Goal: Task Accomplishment & Management: Manage account settings

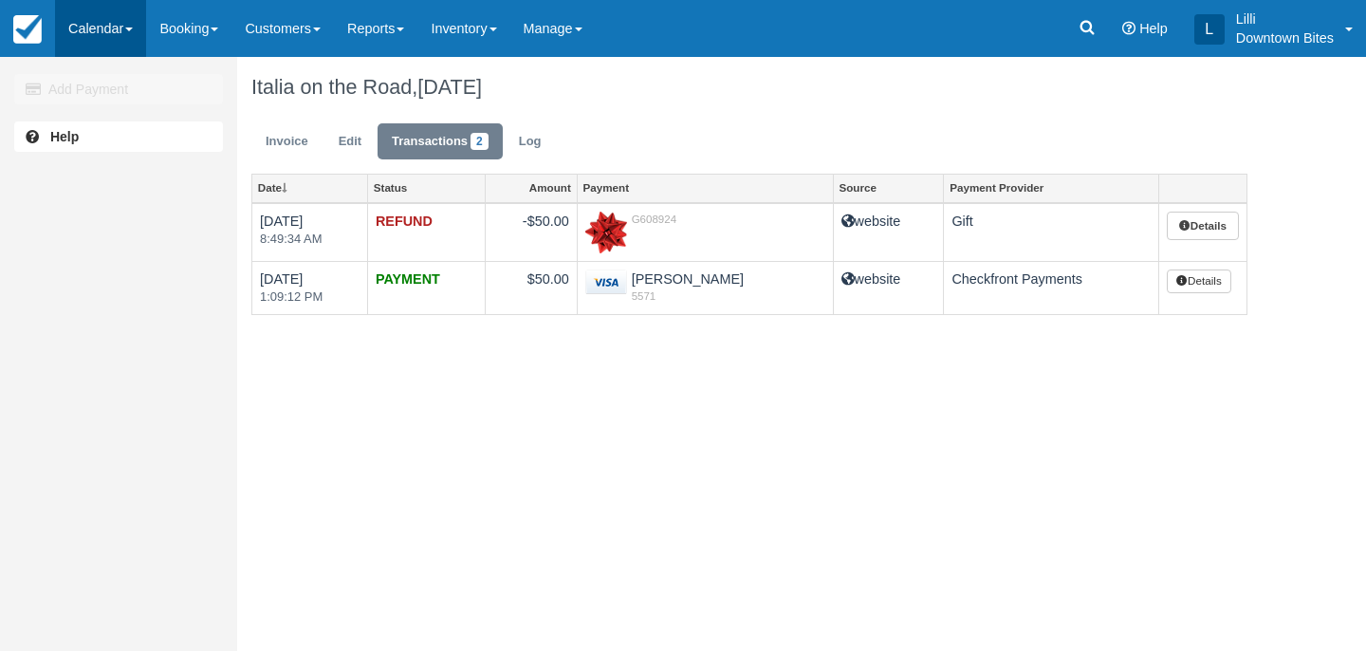
click at [102, 28] on link "Calendar" at bounding box center [100, 28] width 91 height 57
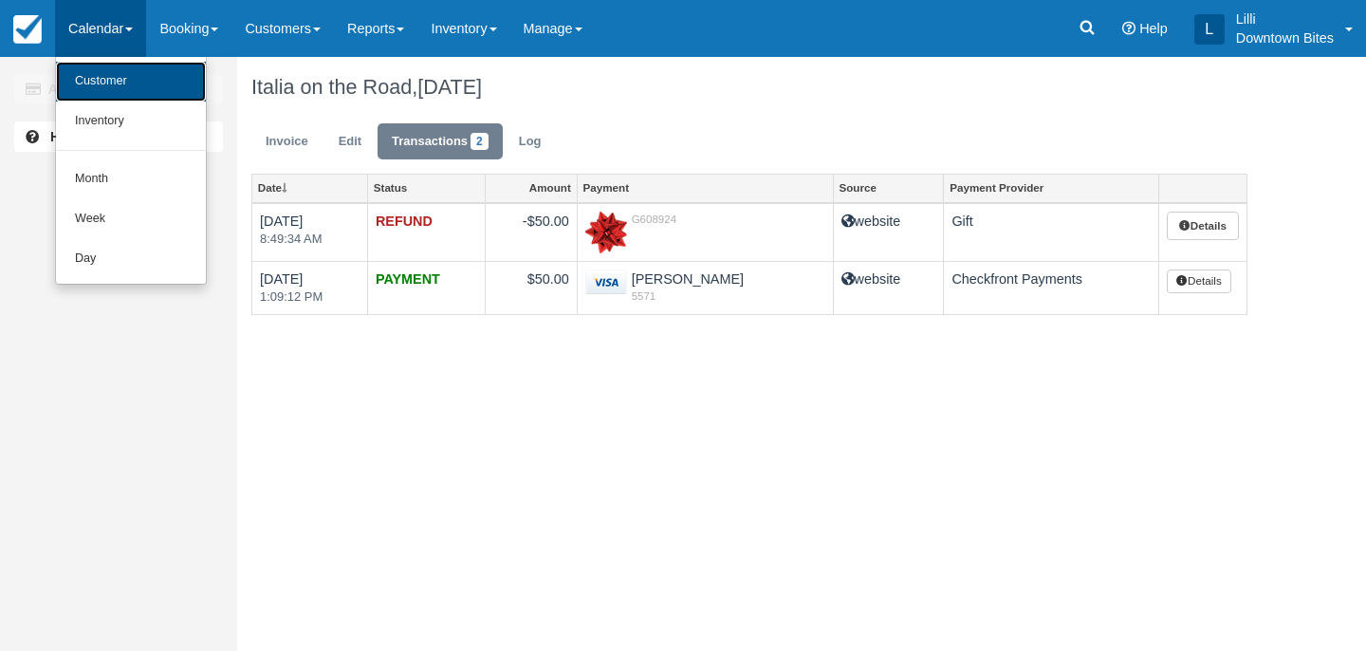
click at [98, 83] on link "Customer" at bounding box center [131, 82] width 150 height 40
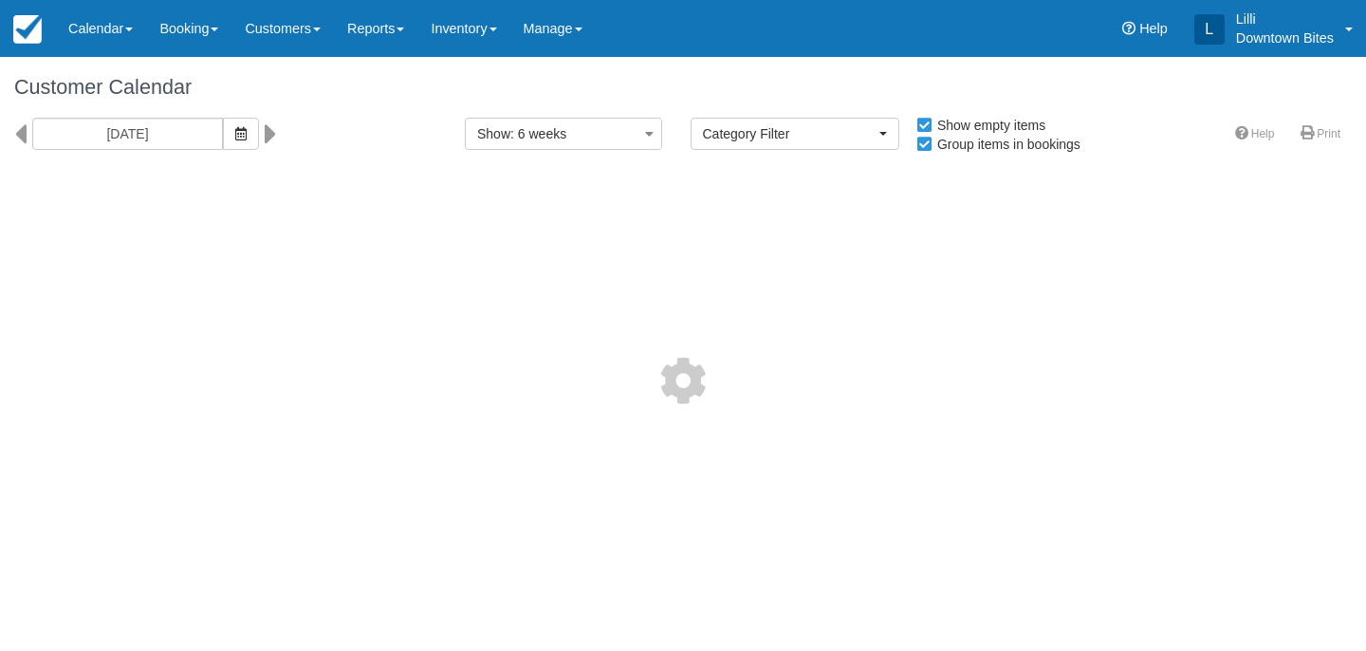
select select
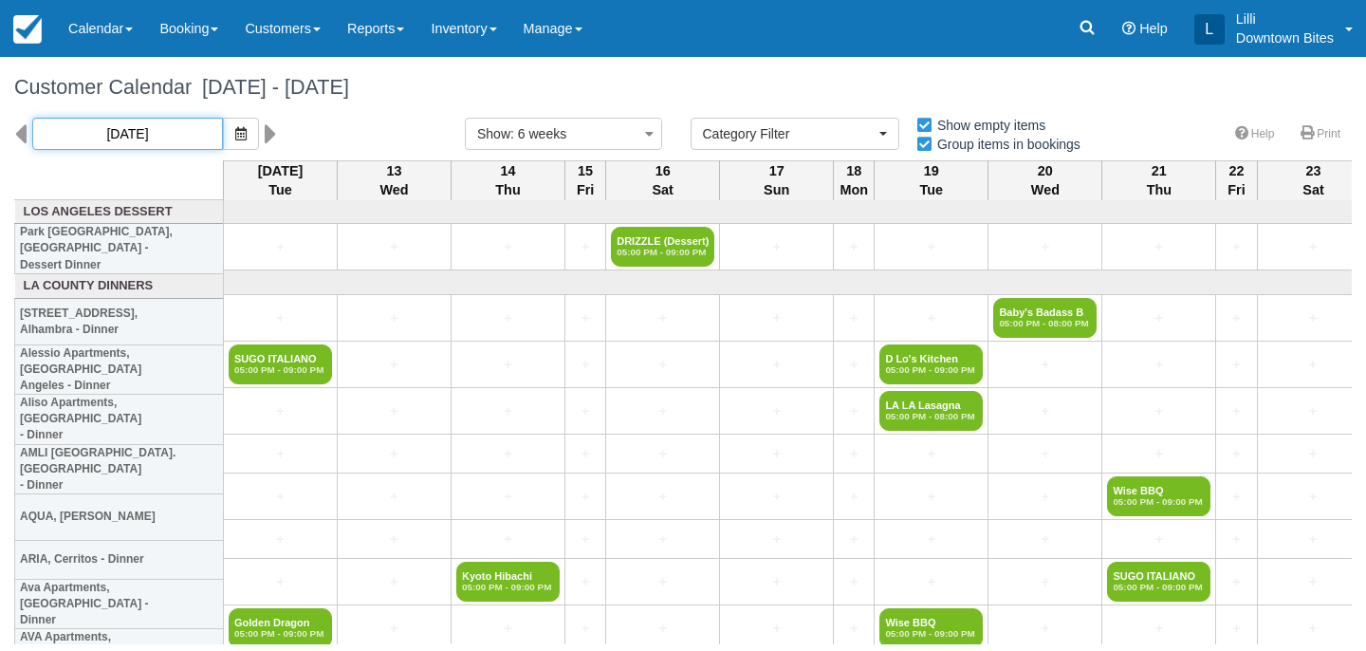
click at [146, 136] on input "[DATE]" at bounding box center [127, 134] width 191 height 32
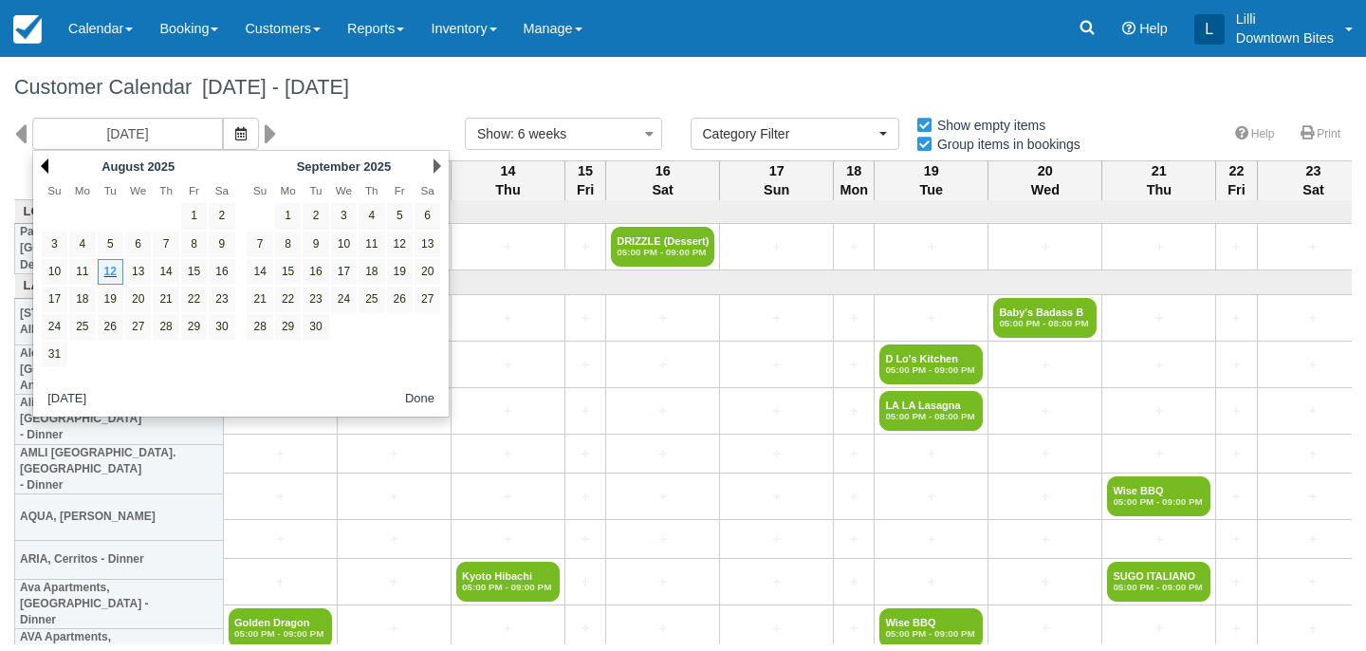
click at [46, 165] on link "Prev" at bounding box center [45, 165] width 8 height 15
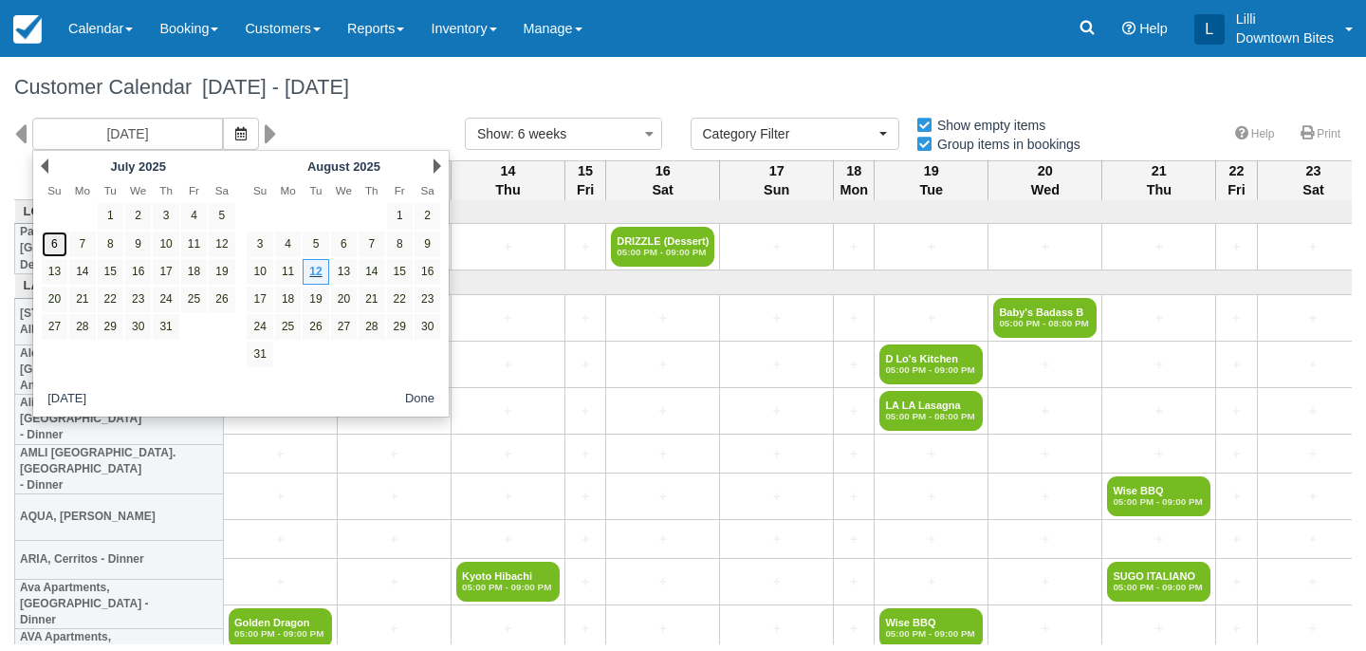
click at [52, 246] on link "6" at bounding box center [55, 244] width 26 height 26
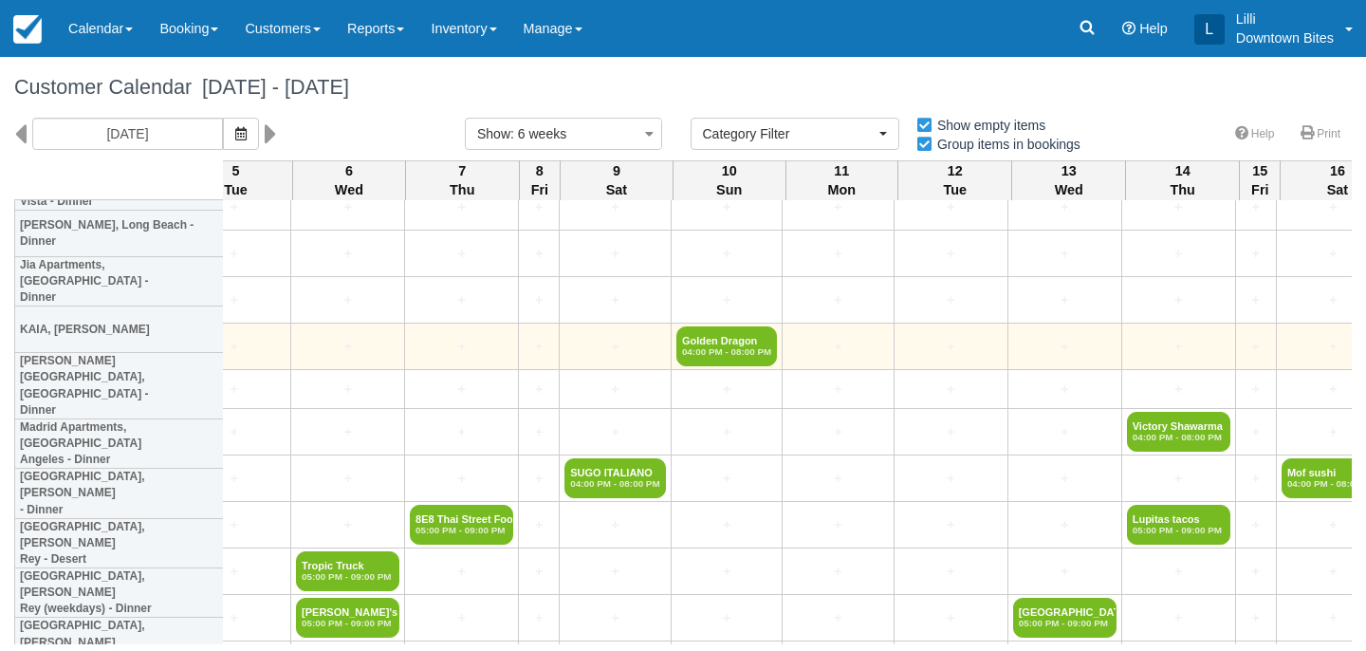
scroll to position [1507, 3023]
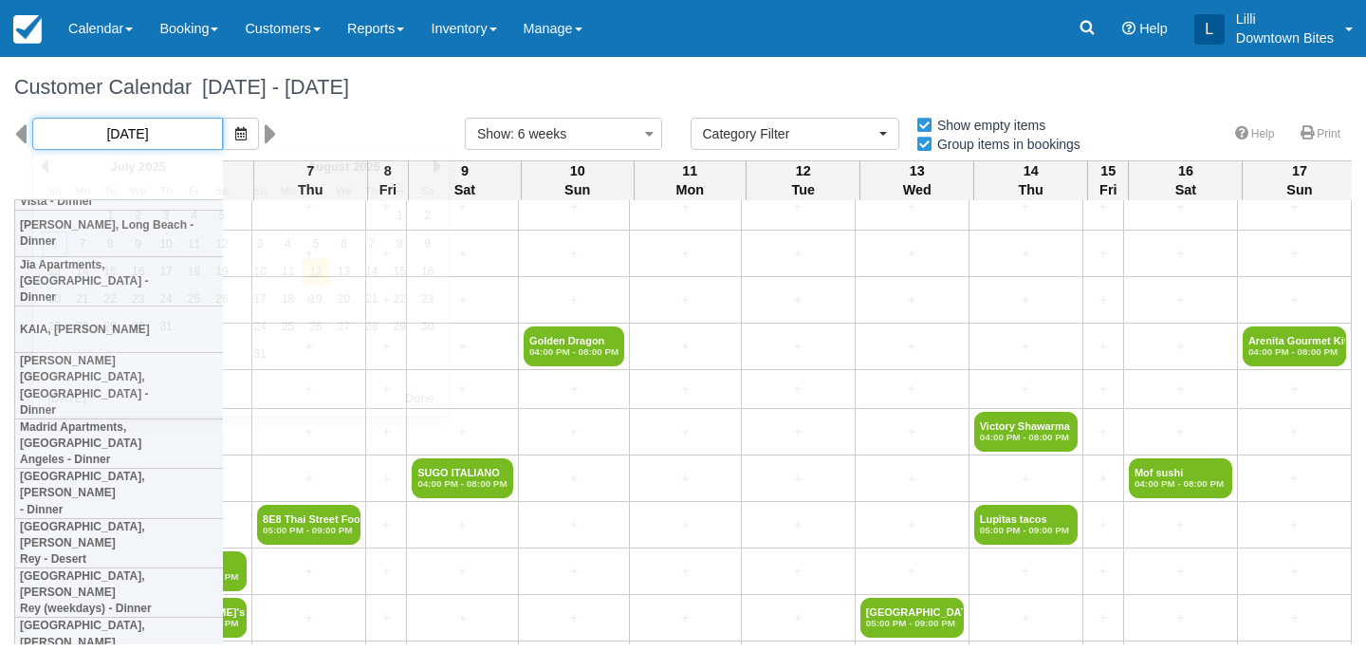
click at [140, 136] on input "07/06/25" at bounding box center [127, 134] width 191 height 32
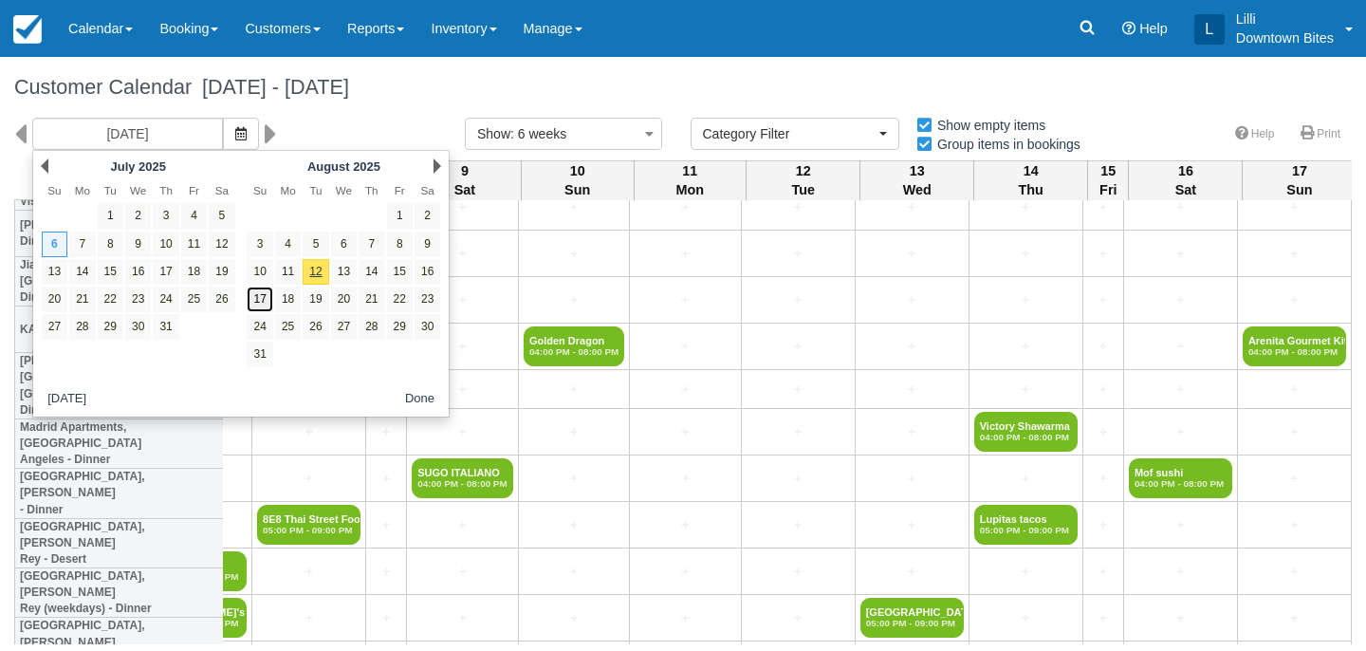
click at [260, 298] on link "17" at bounding box center [260, 300] width 26 height 26
type input "08/17/25"
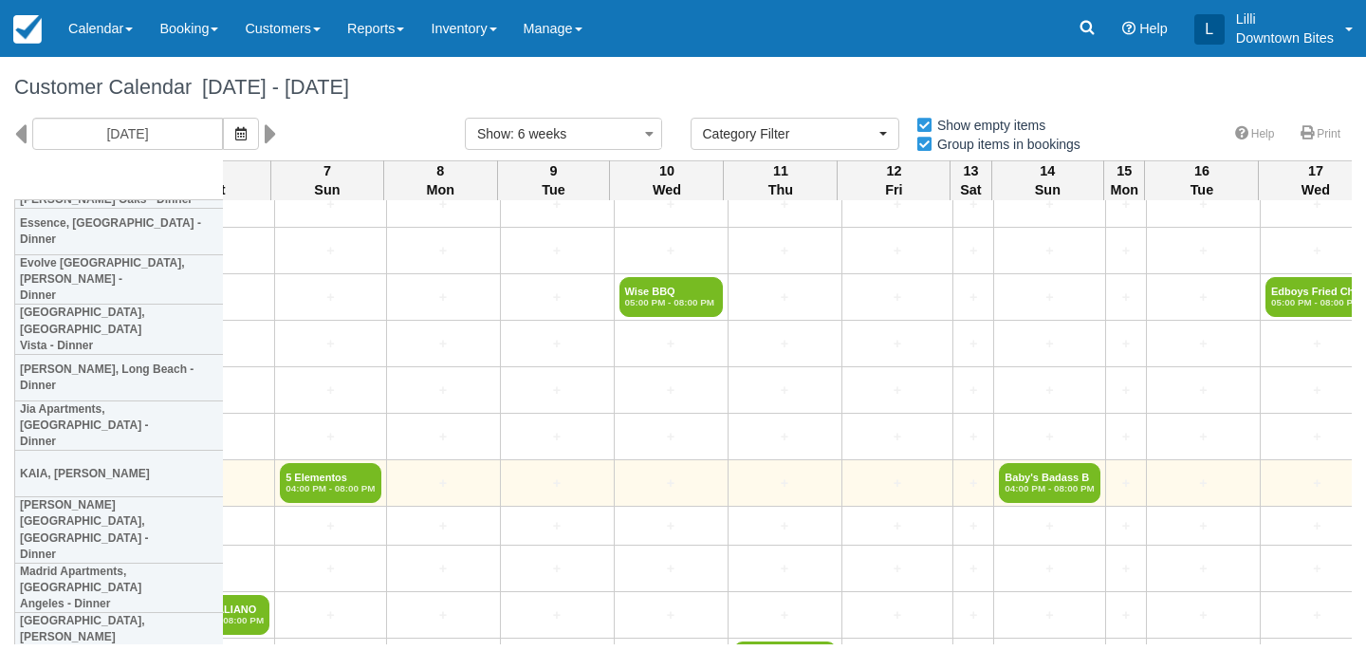
scroll to position [1362, 2058]
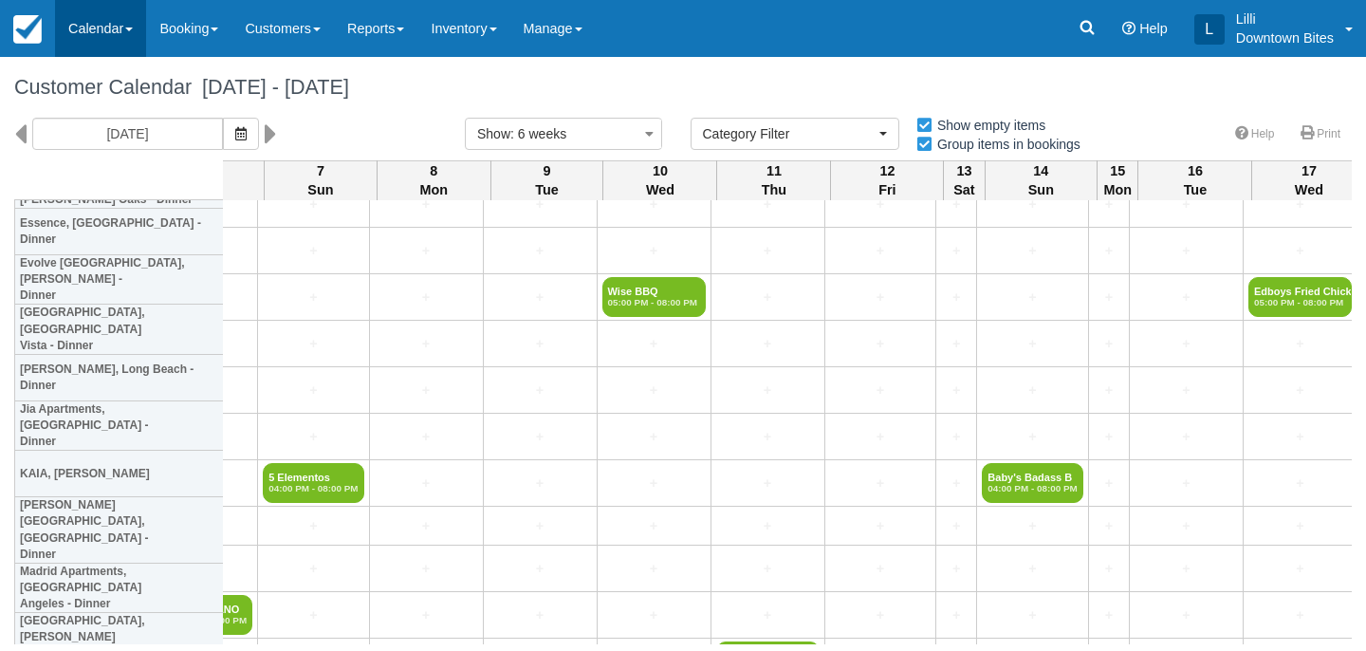
click at [95, 36] on link "Calendar" at bounding box center [100, 28] width 91 height 57
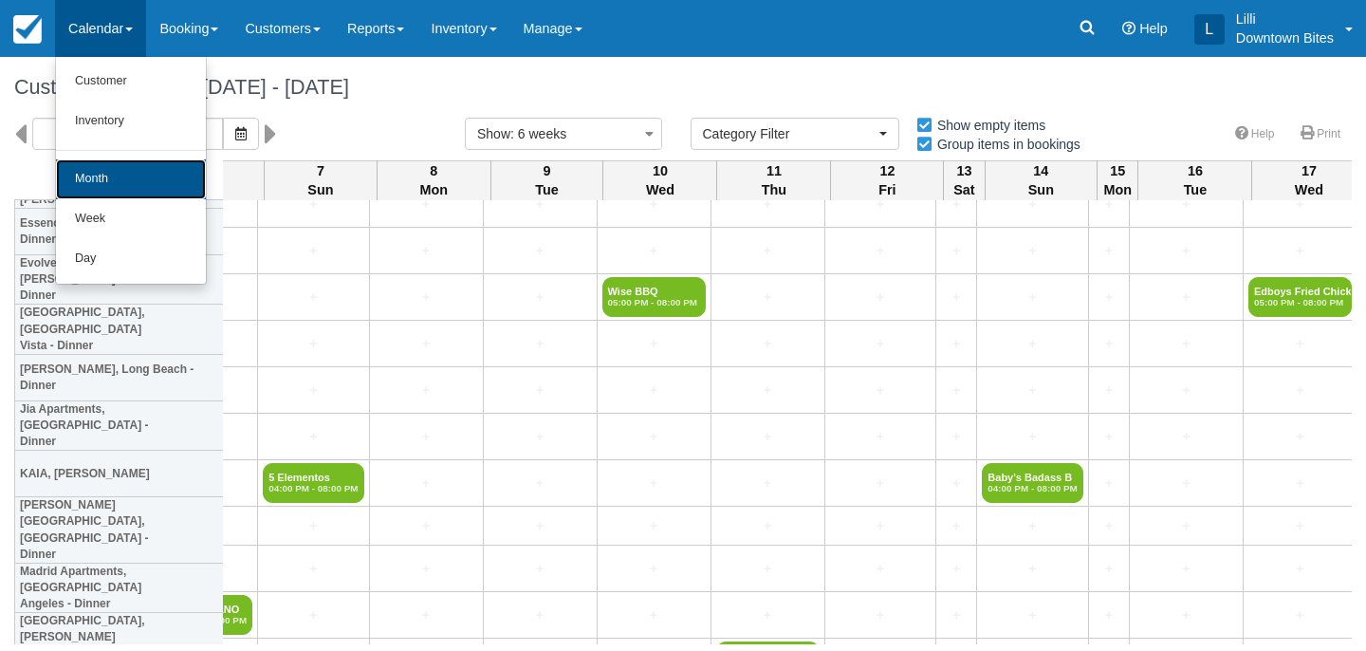
click at [93, 175] on link "Month" at bounding box center [131, 179] width 150 height 40
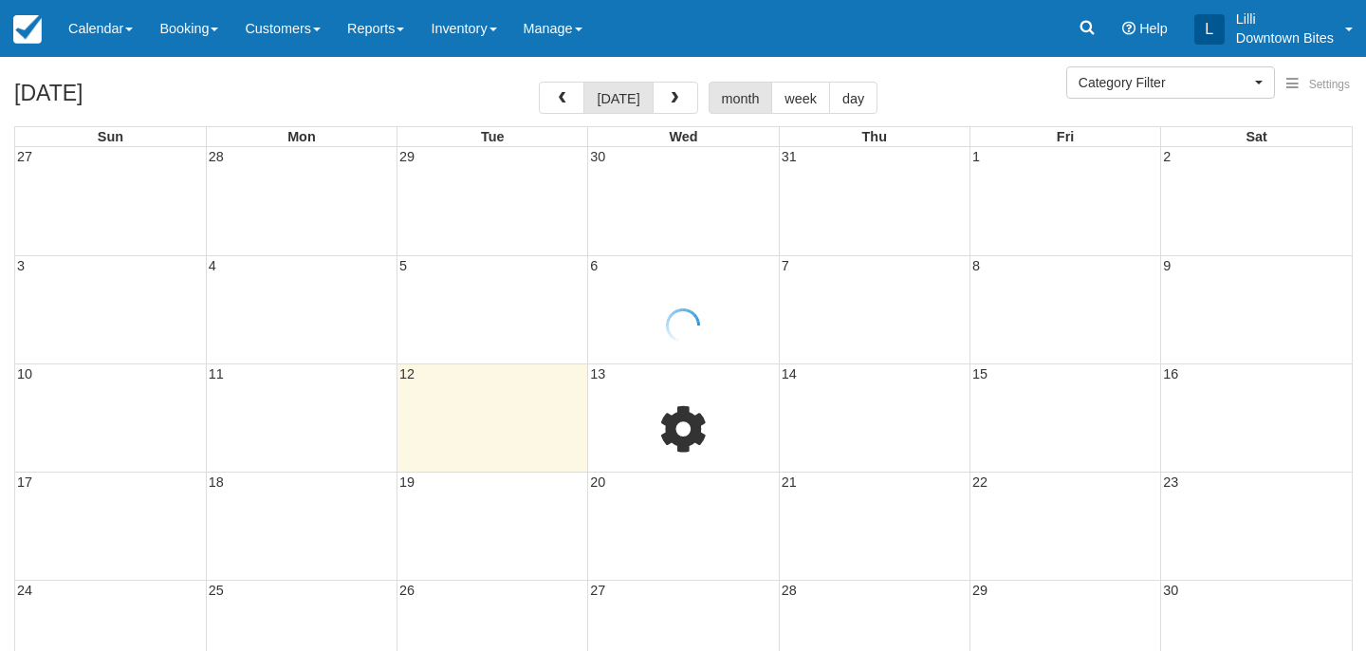
select select
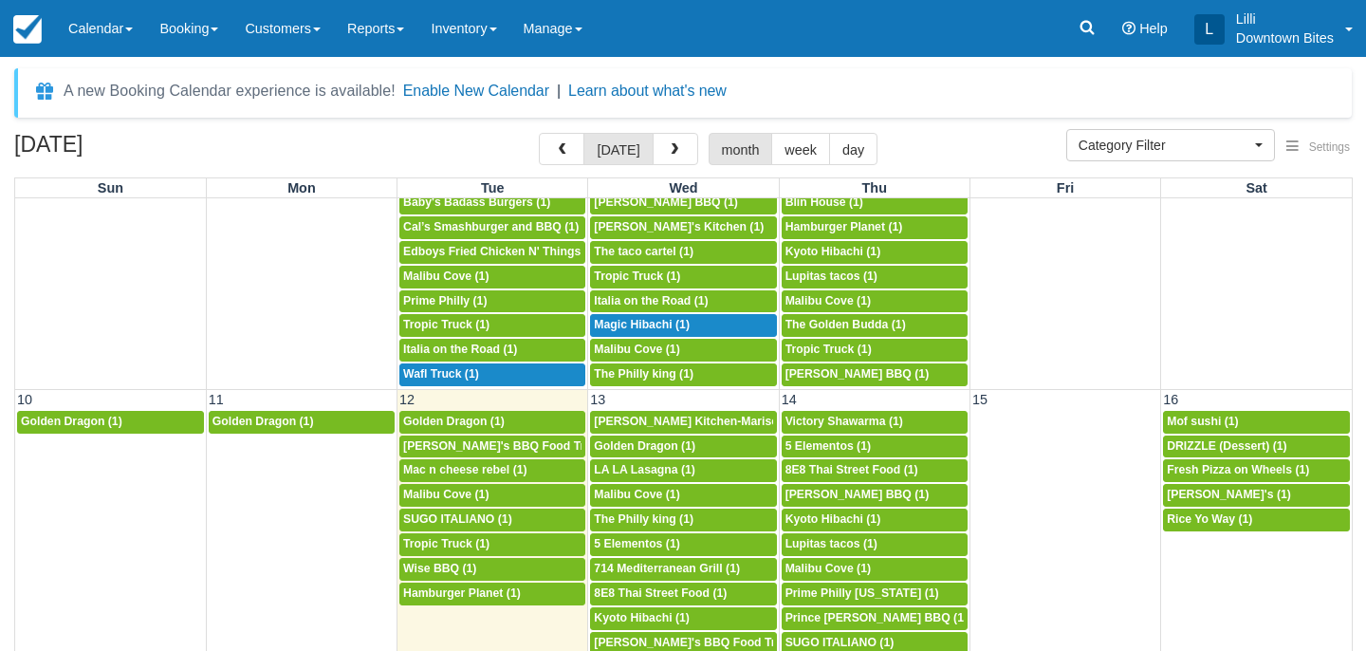
scroll to position [451, 0]
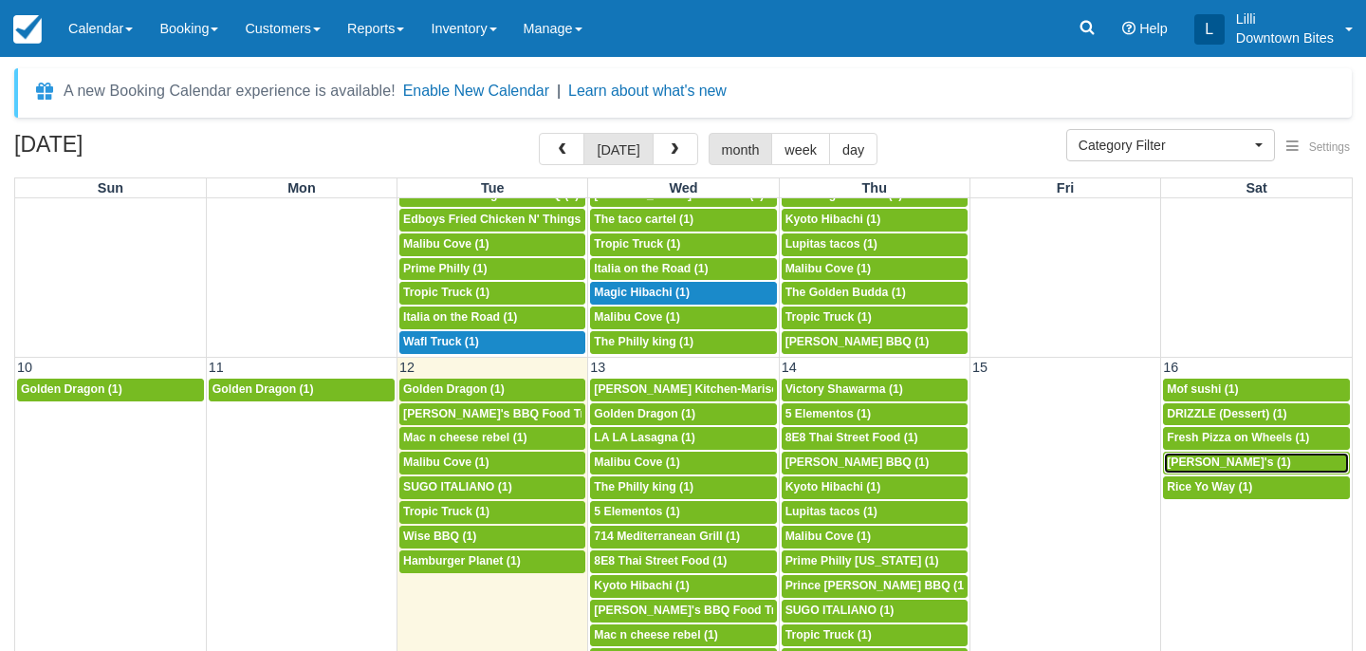
click at [1244, 464] on div "5p Lupita's (1)" at bounding box center [1256, 462] width 179 height 15
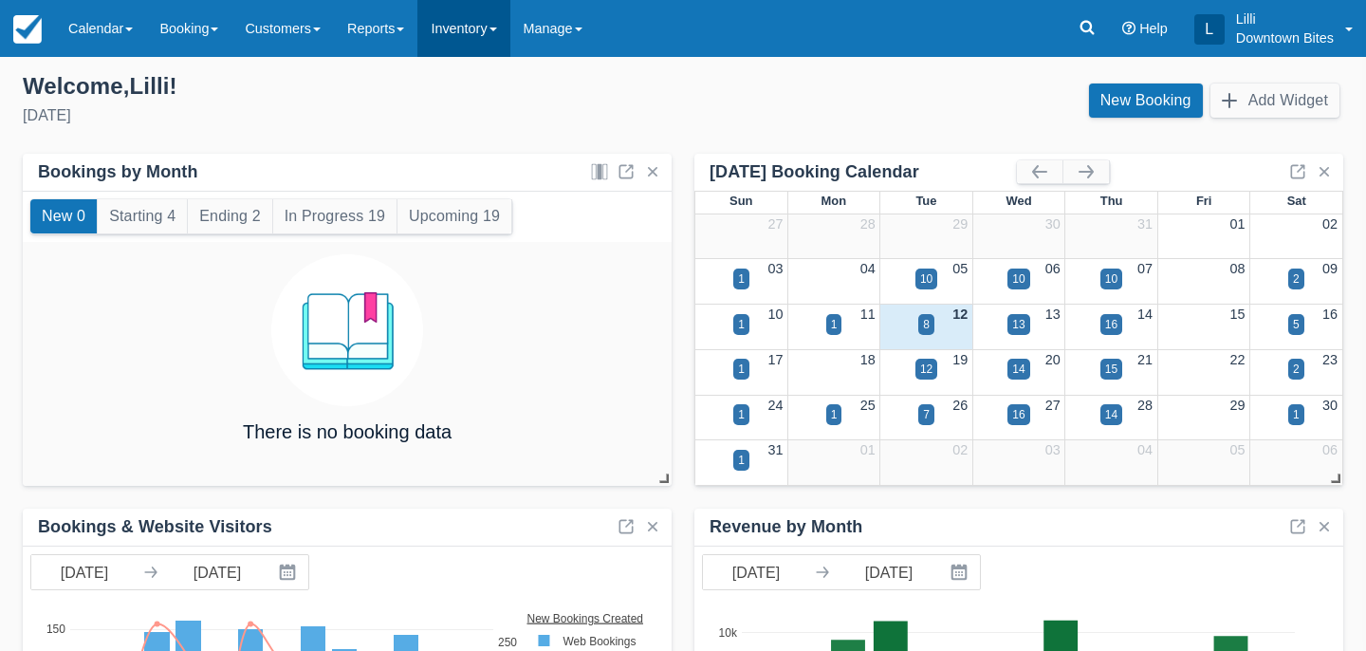
click at [455, 36] on link "Inventory" at bounding box center [463, 28] width 92 height 57
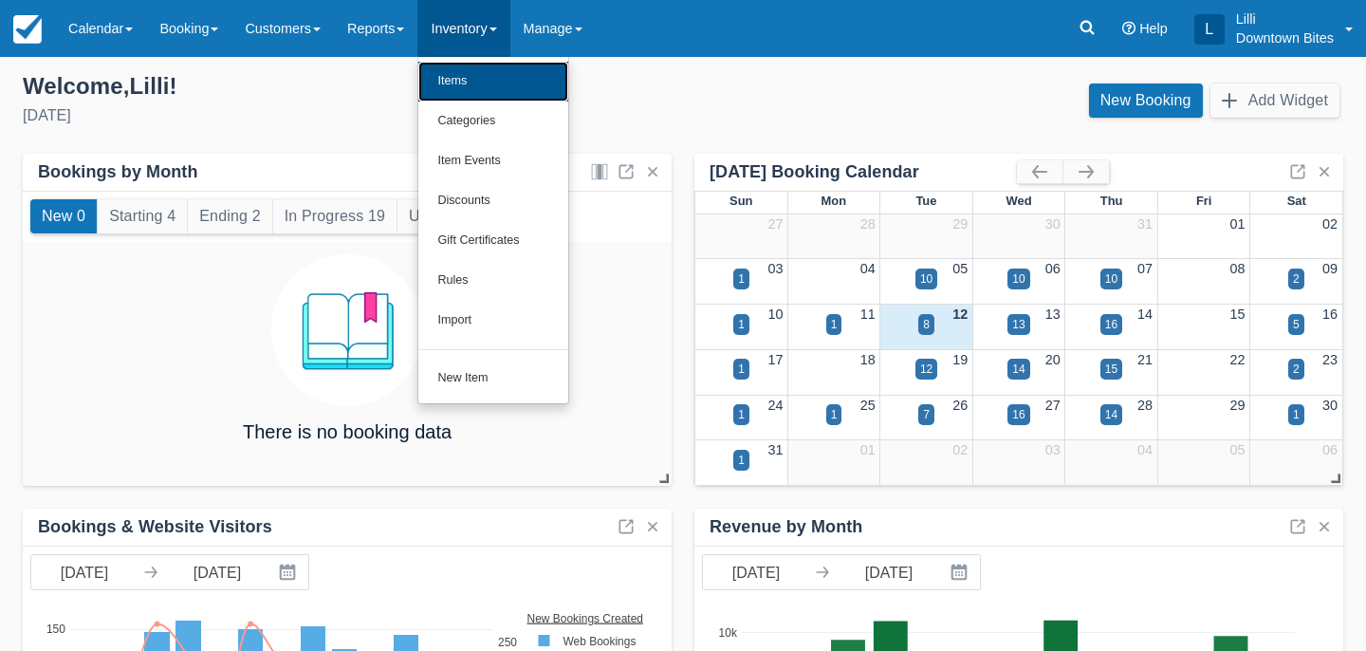
click at [480, 82] on link "Items" at bounding box center [493, 82] width 150 height 40
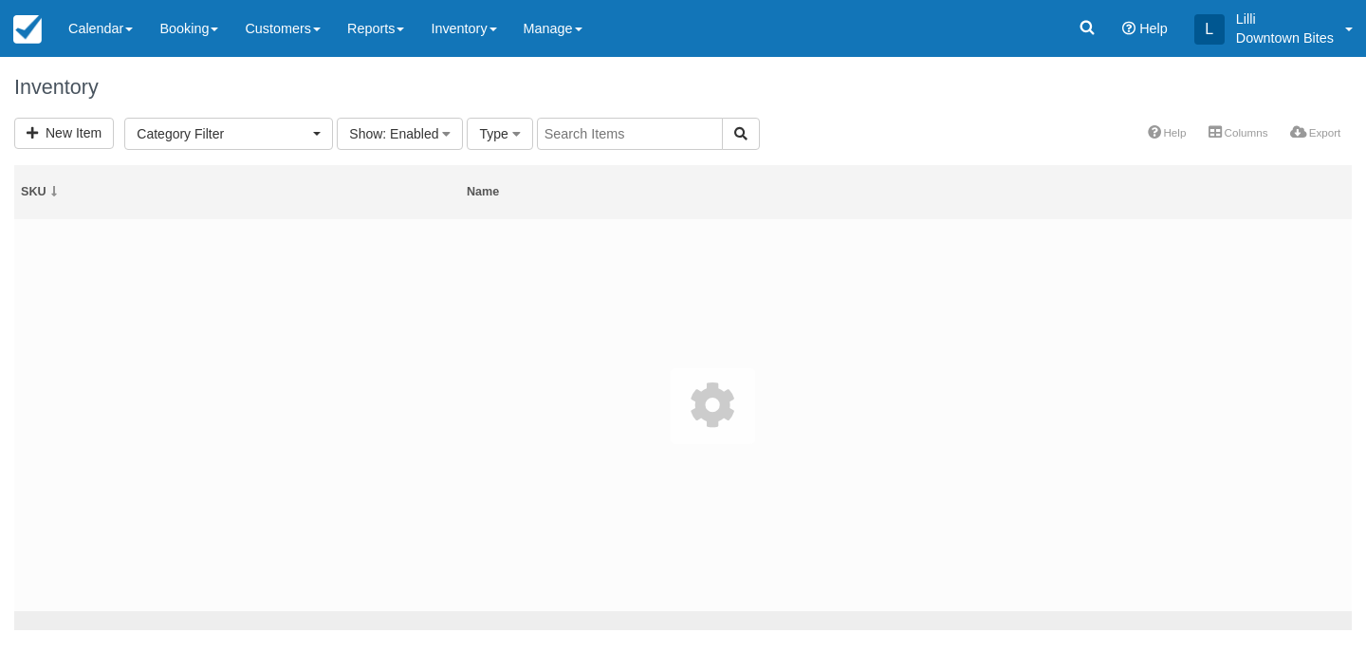
select select
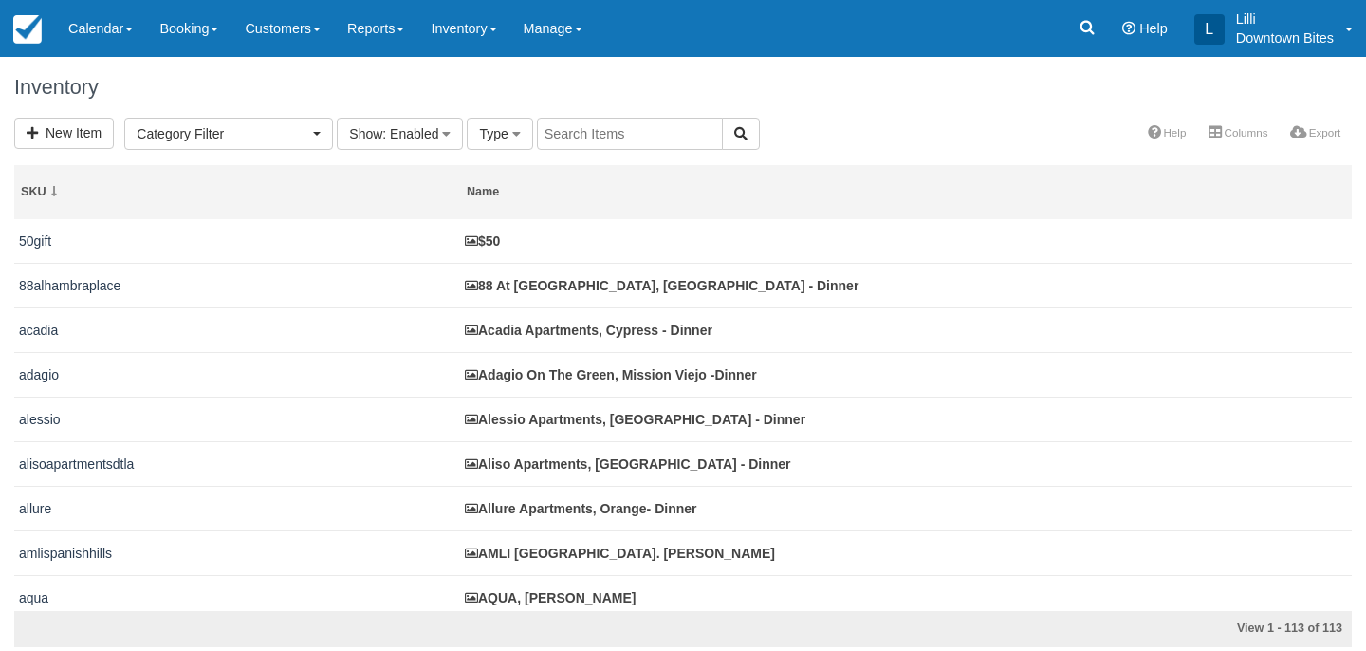
click at [571, 133] on input "text" at bounding box center [630, 134] width 186 height 32
type input "park la brea"
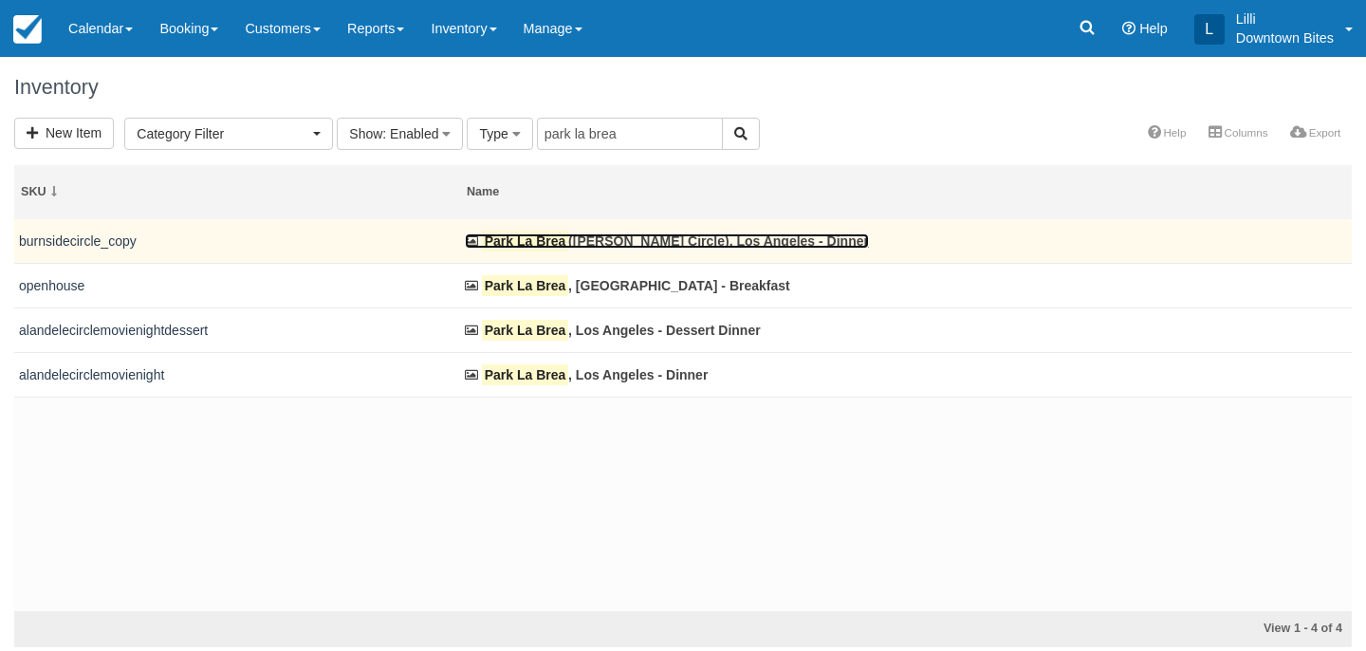
click at [559, 245] on mark "Park La Brea" at bounding box center [525, 241] width 86 height 21
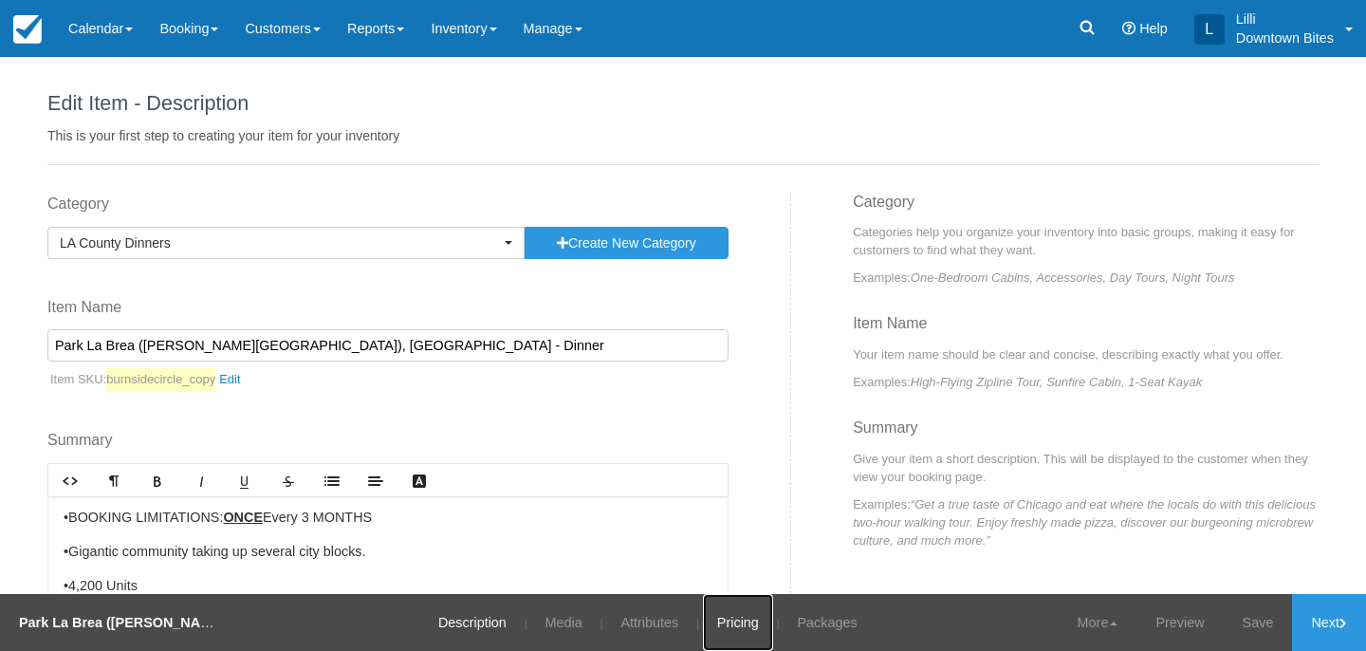
click at [734, 626] on link "Pricing" at bounding box center [738, 622] width 70 height 57
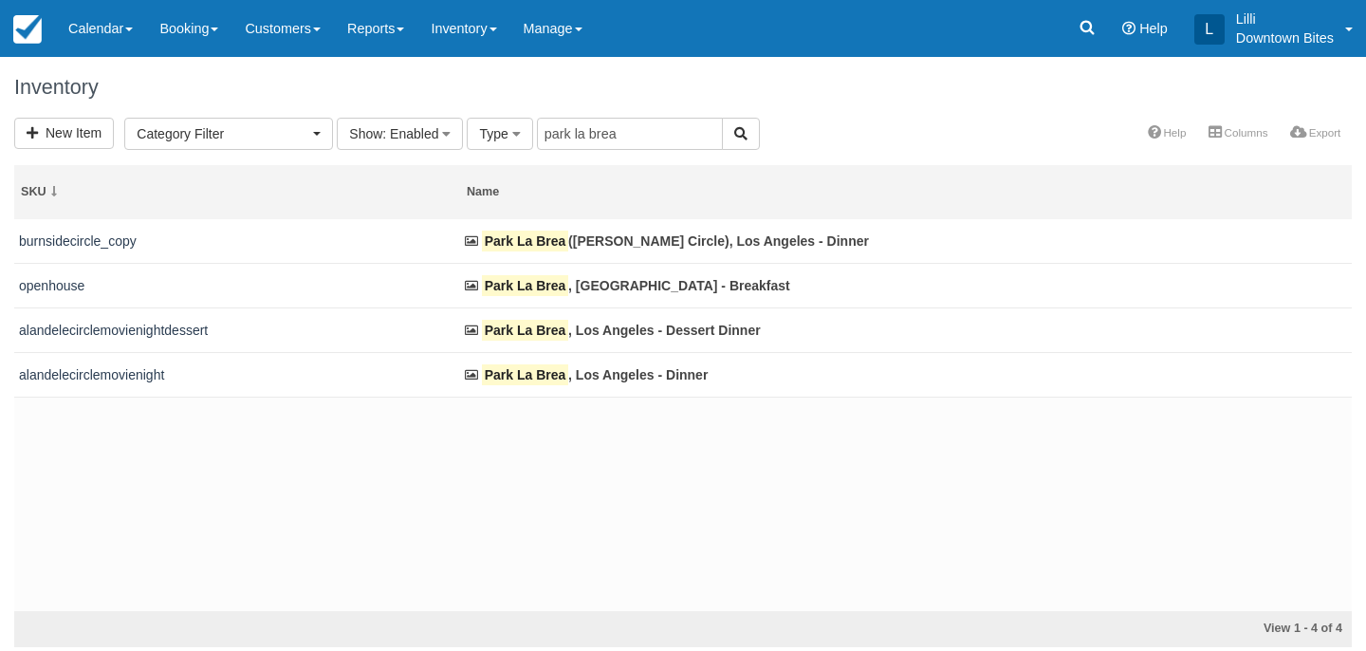
select select
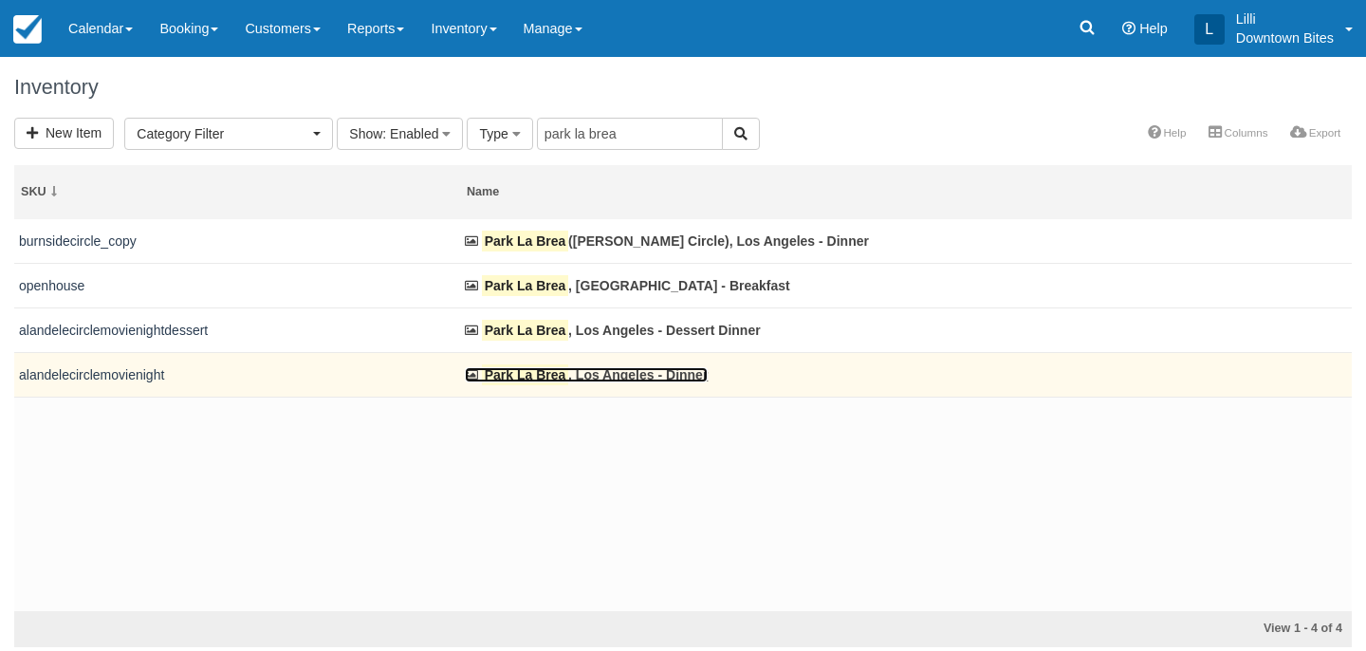
click at [601, 377] on link "Park [GEOGRAPHIC_DATA] , [GEOGRAPHIC_DATA] - Dinner" at bounding box center [586, 374] width 243 height 15
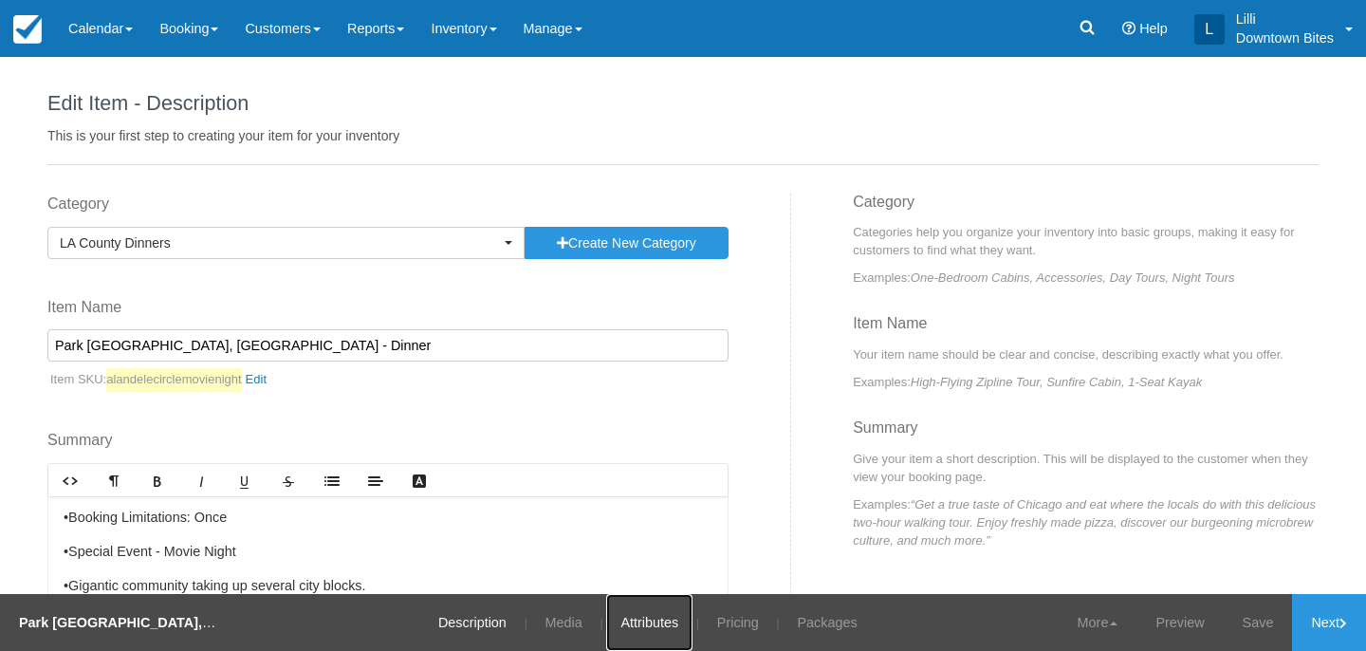
click at [649, 625] on link "Attributes" at bounding box center [649, 622] width 86 height 57
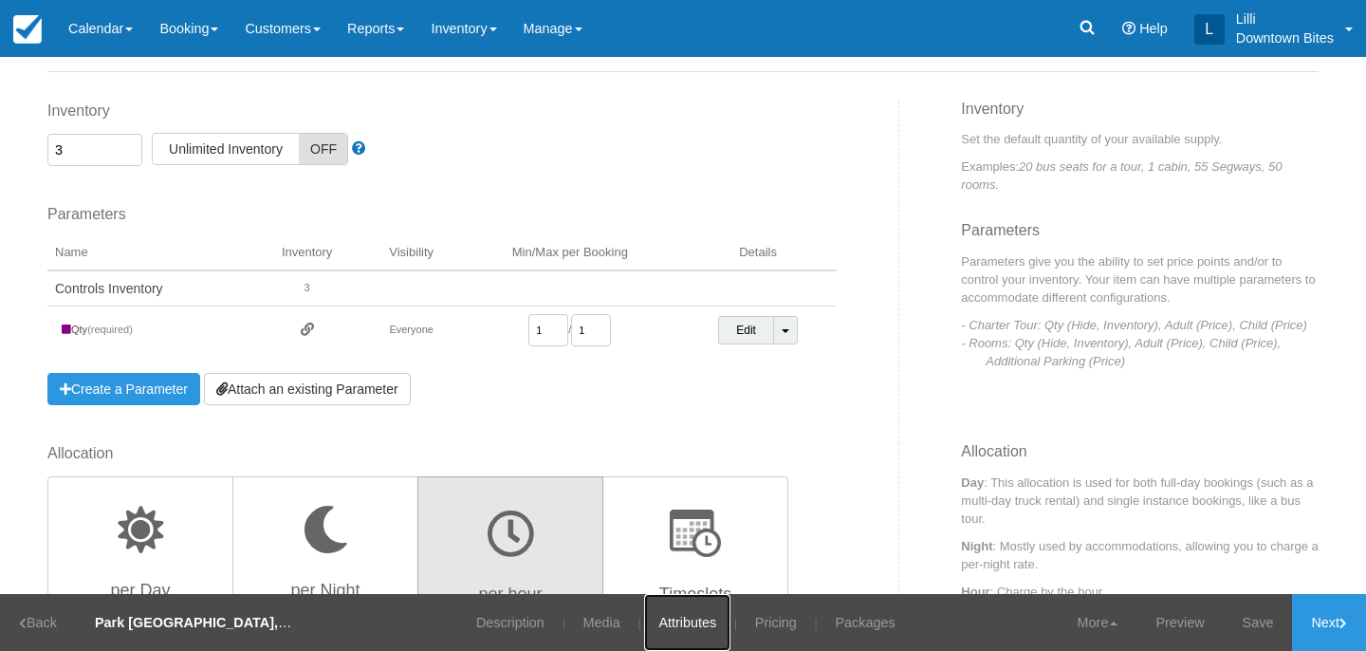
scroll to position [97, 0]
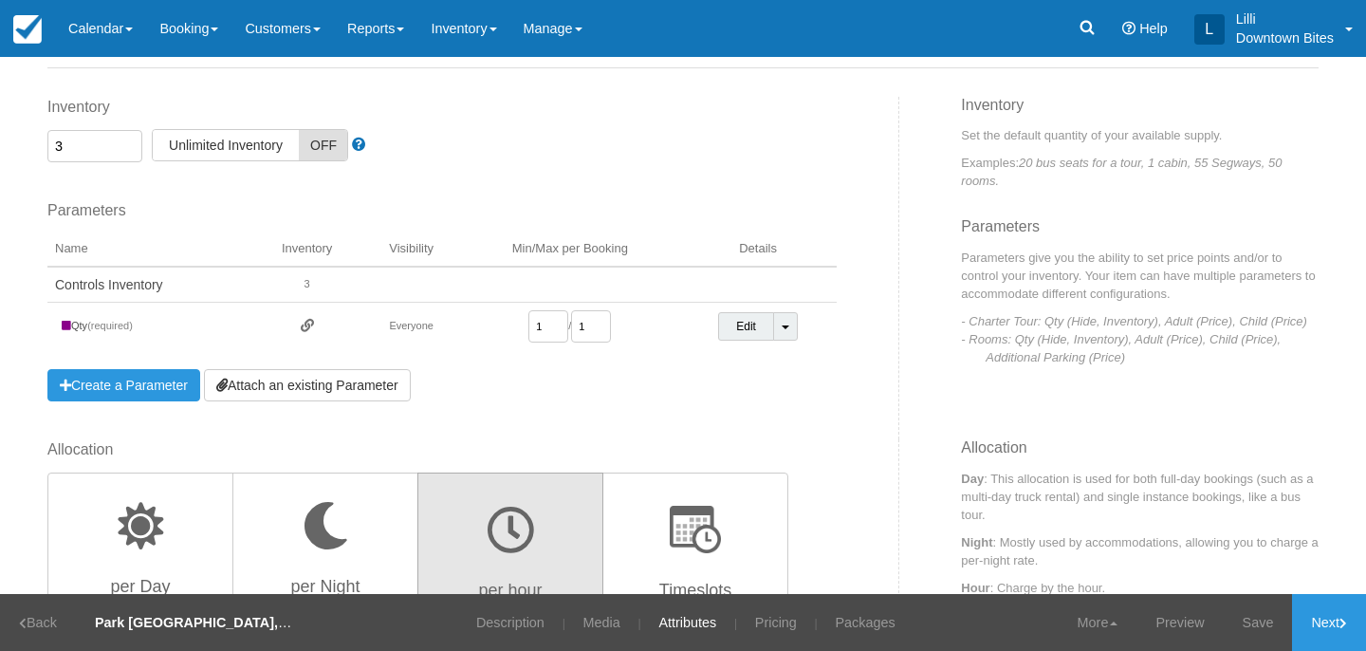
drag, startPoint x: 72, startPoint y: 146, endPoint x: 48, endPoint y: 145, distance: 23.7
click at [48, 145] on input "3" at bounding box center [94, 146] width 95 height 32
type input "2"
click at [1258, 615] on link "Save" at bounding box center [1258, 622] width 69 height 57
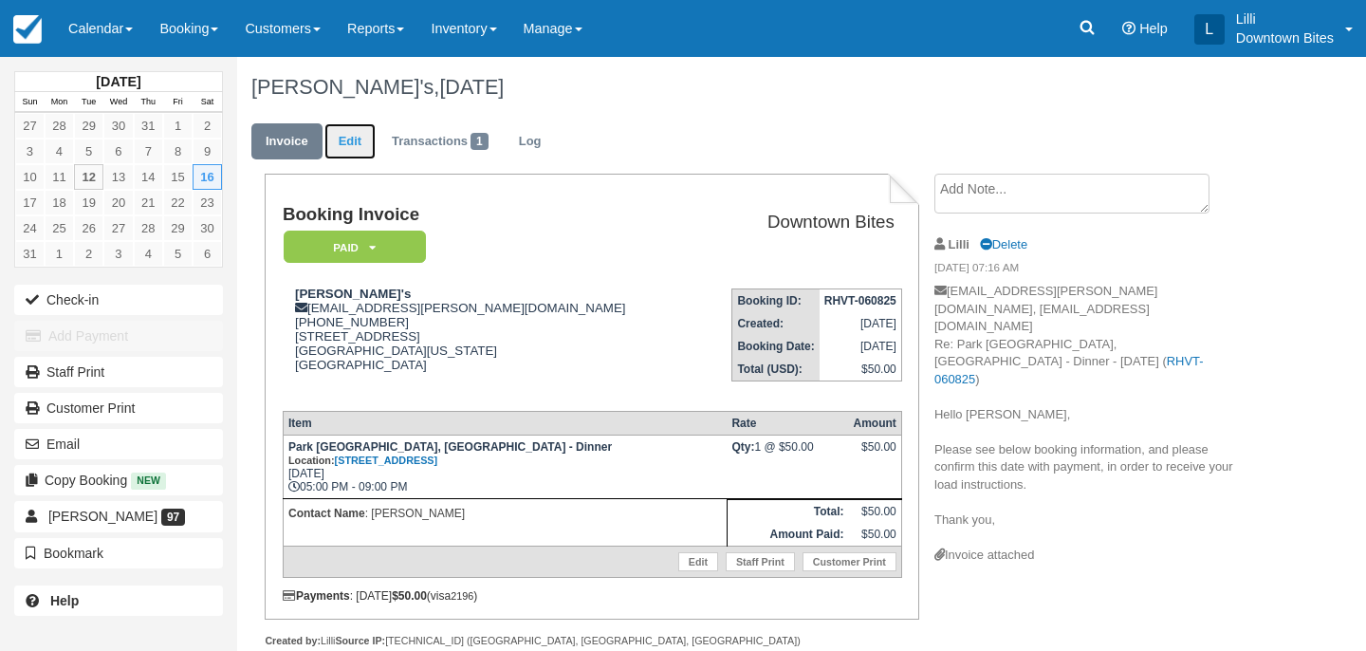
click at [351, 140] on link "Edit" at bounding box center [349, 141] width 51 height 37
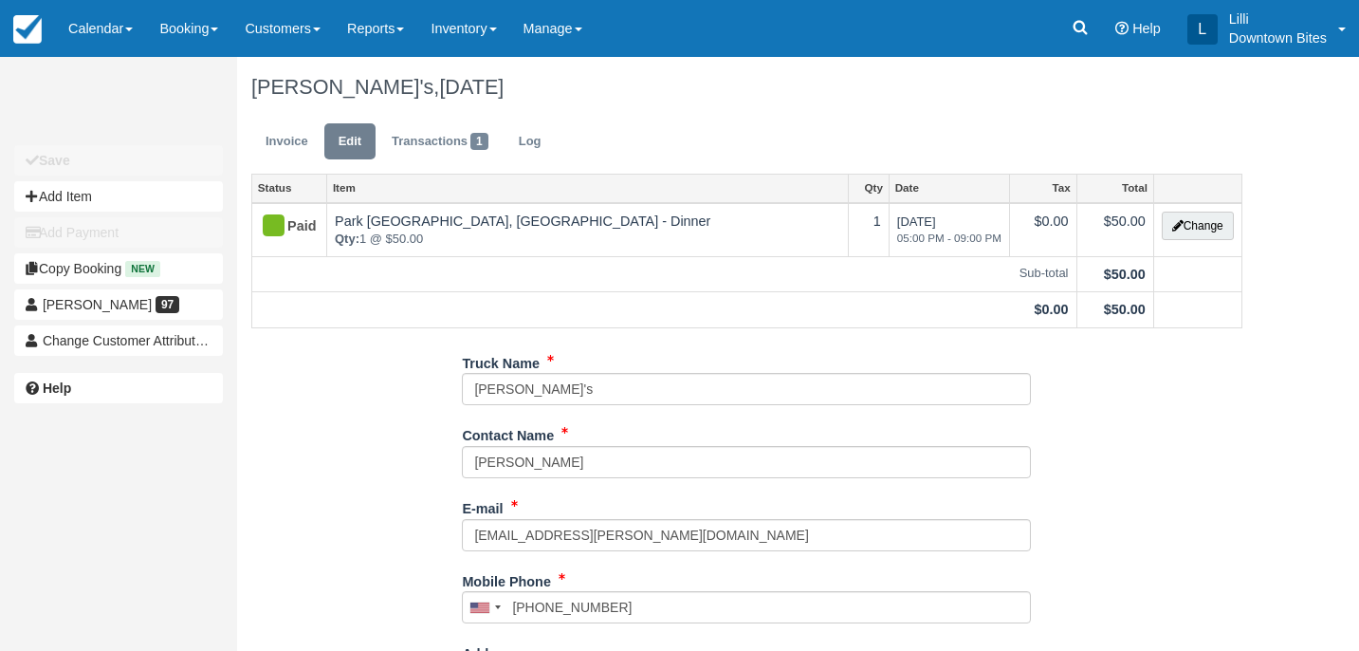
type input "(562) 499-9632"
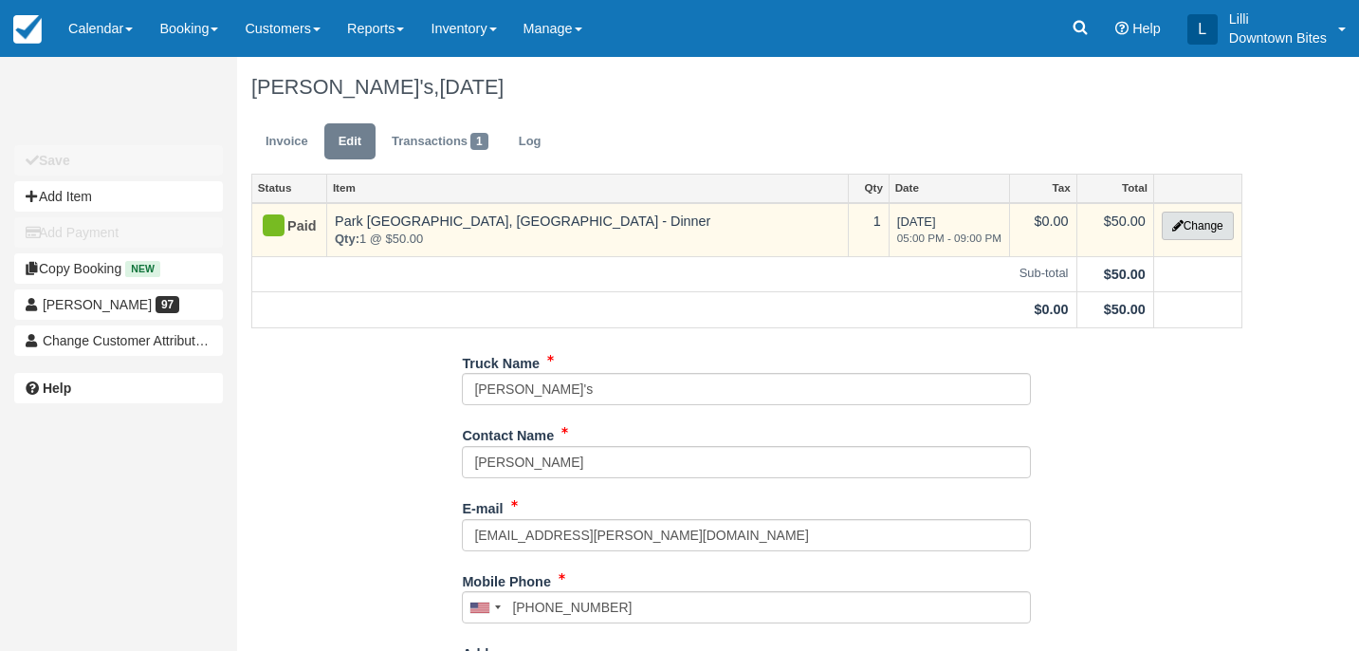
click at [1195, 230] on button "Change" at bounding box center [1198, 226] width 72 height 28
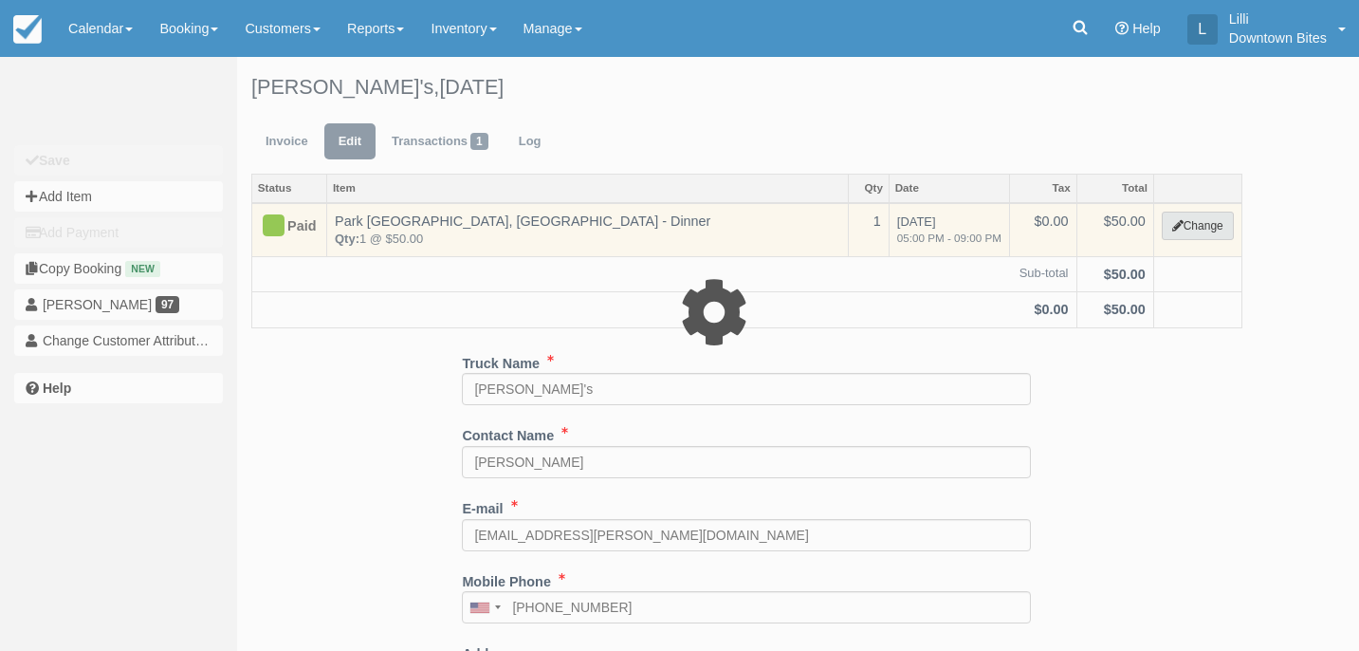
select select "2"
type input "50.00"
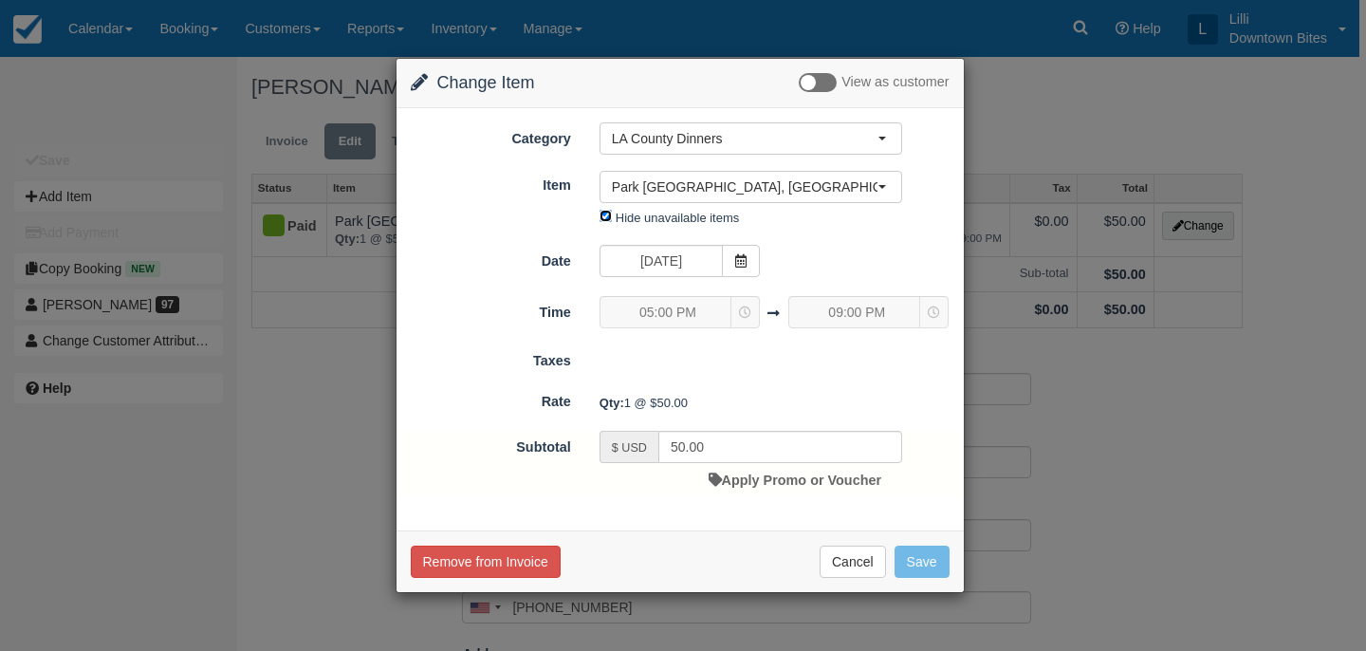
click at [604, 217] on input "Hide unavailable items" at bounding box center [606, 216] width 12 height 12
checkbox input "false"
click at [658, 266] on input "08/16/25" at bounding box center [661, 261] width 123 height 32
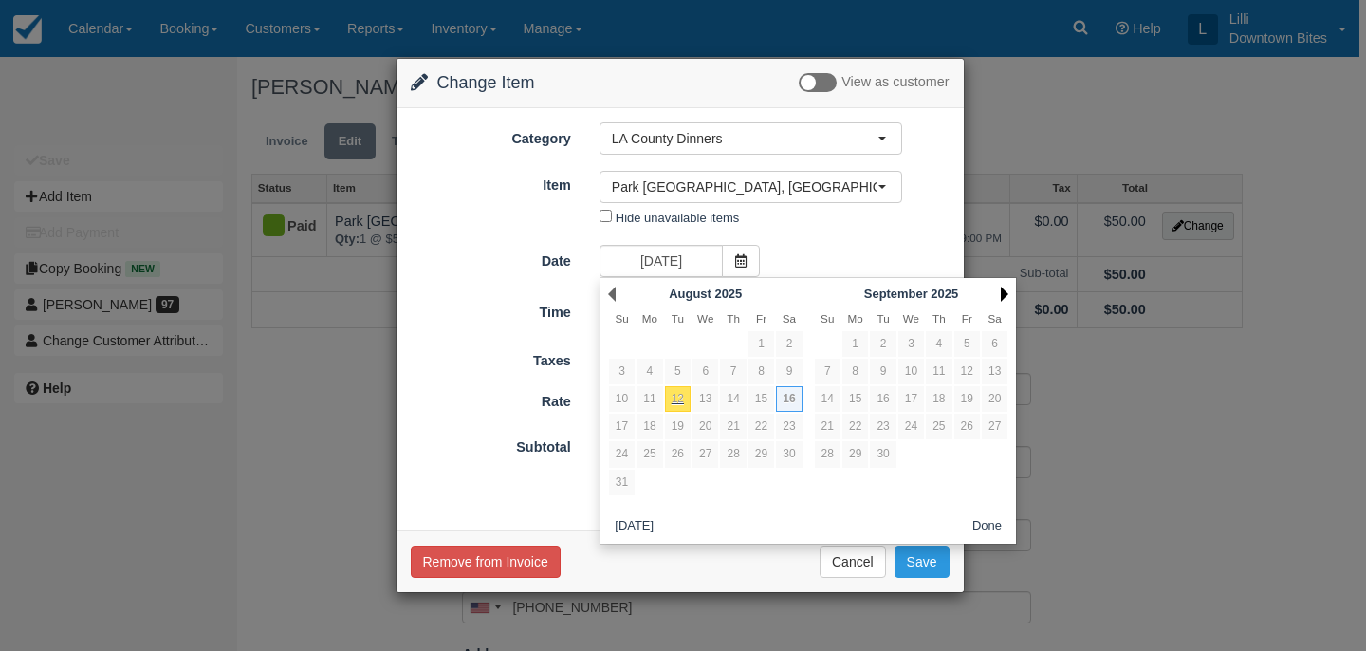
click at [1001, 294] on link "Next" at bounding box center [1005, 294] width 8 height 15
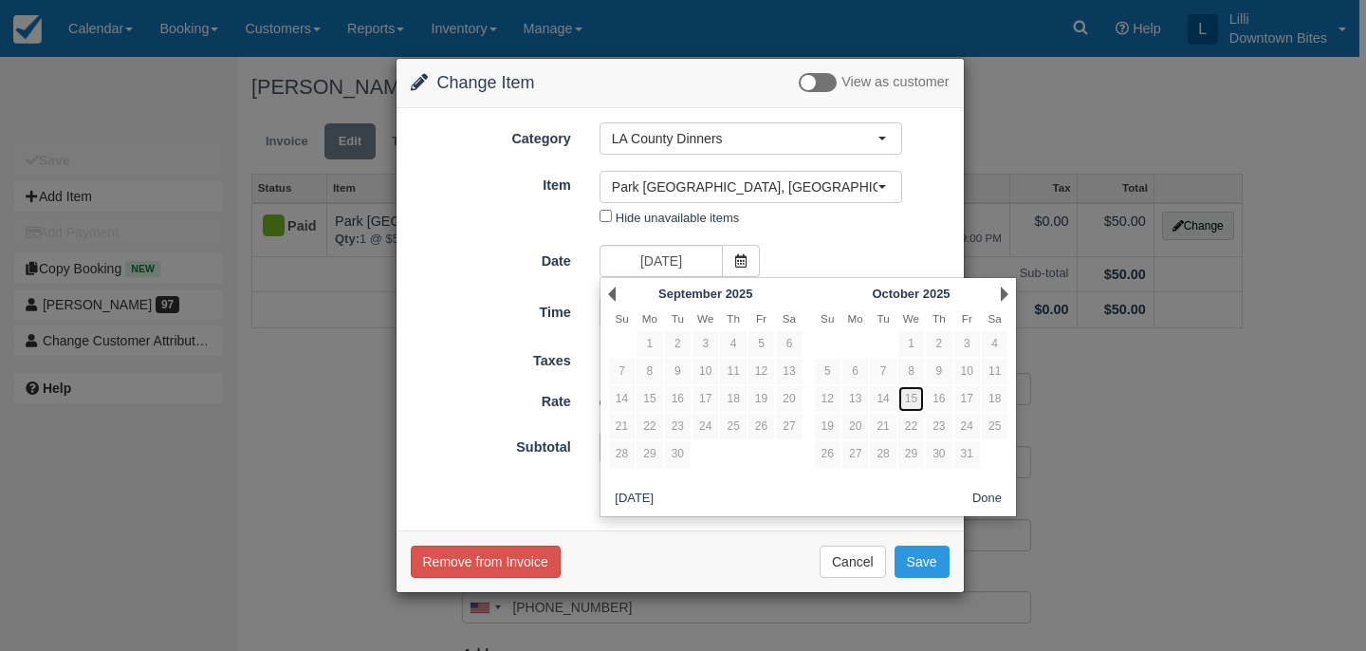
click at [912, 400] on link "15" at bounding box center [911, 399] width 26 height 26
type input "10/15/25"
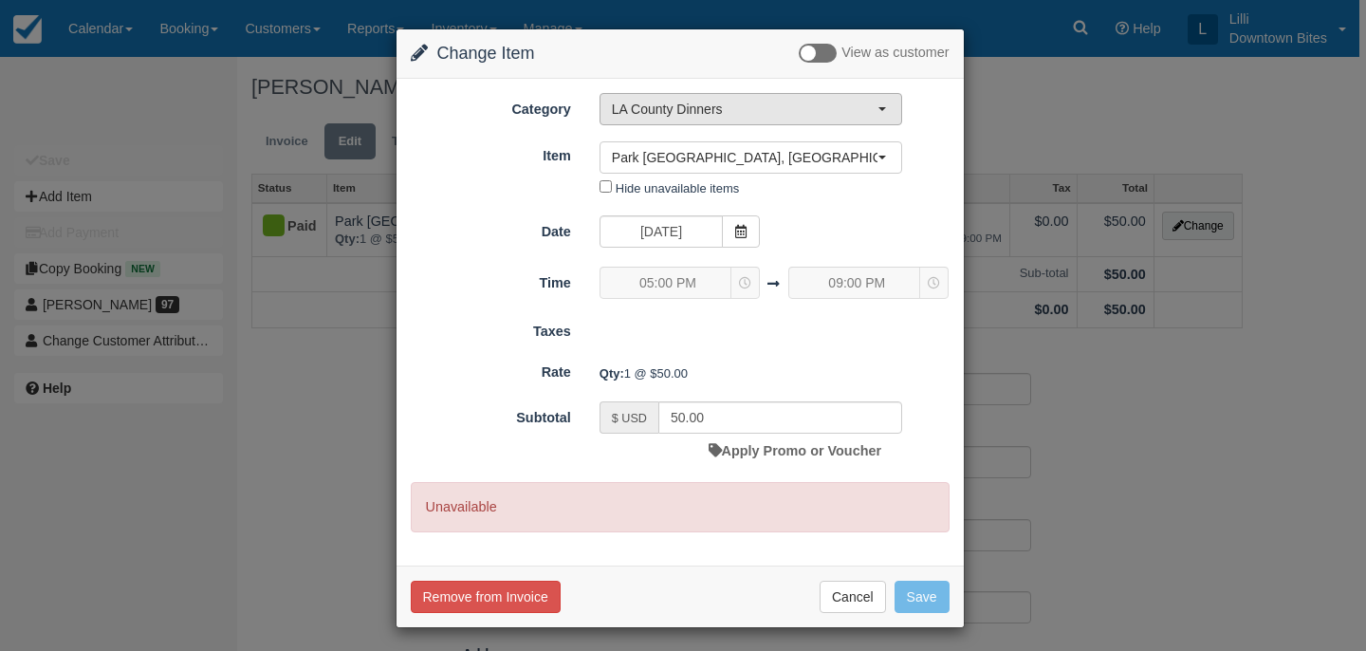
click at [687, 107] on span "LA County Dinners" at bounding box center [745, 109] width 266 height 19
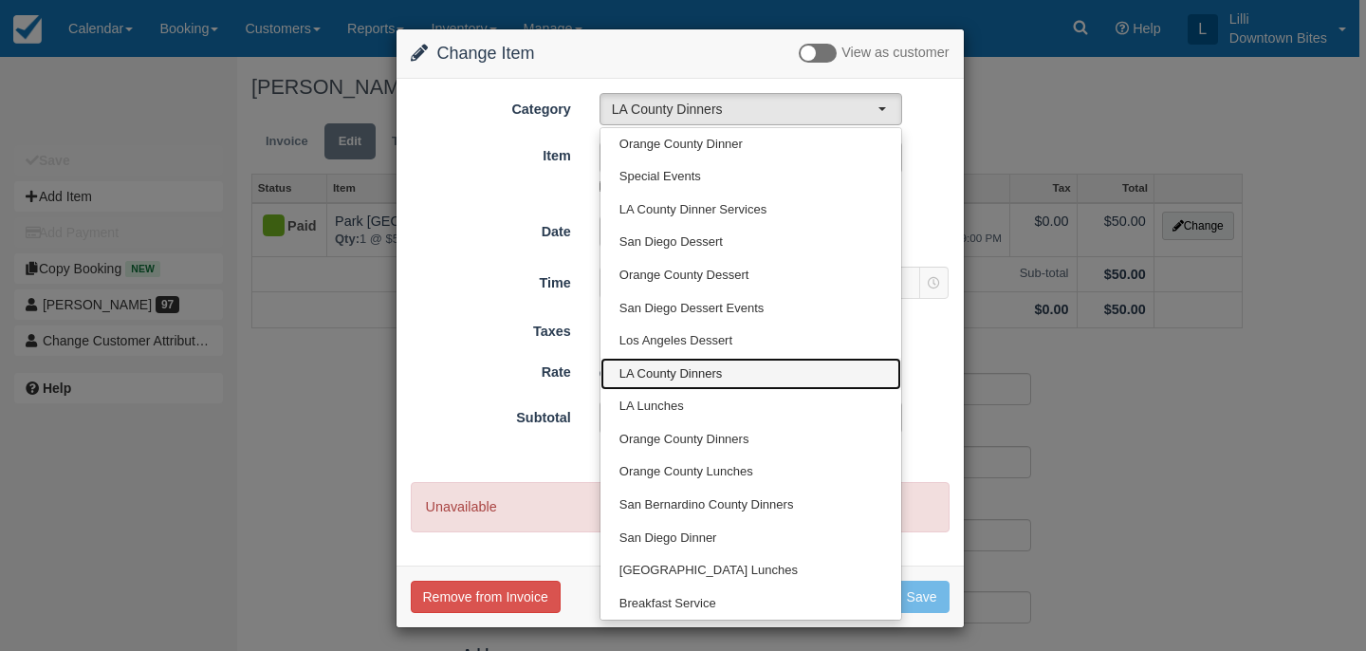
click at [677, 370] on span "LA County Dinners" at bounding box center [670, 374] width 102 height 18
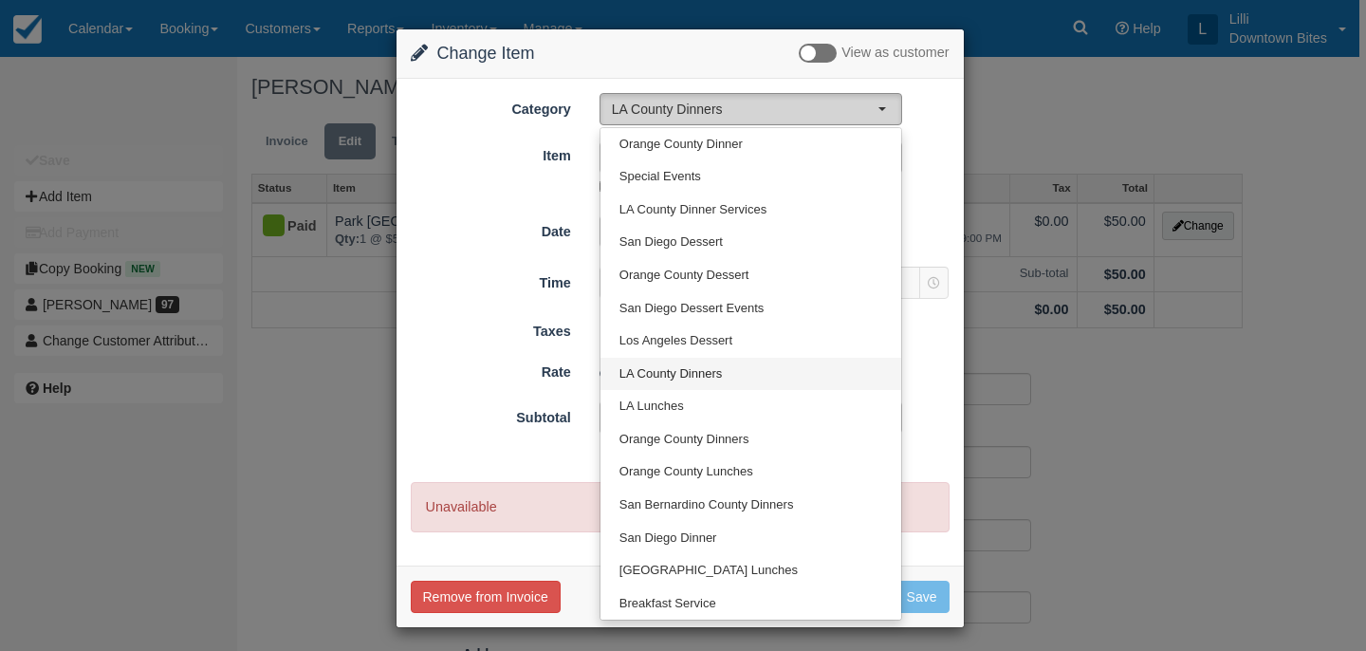
select select "2"
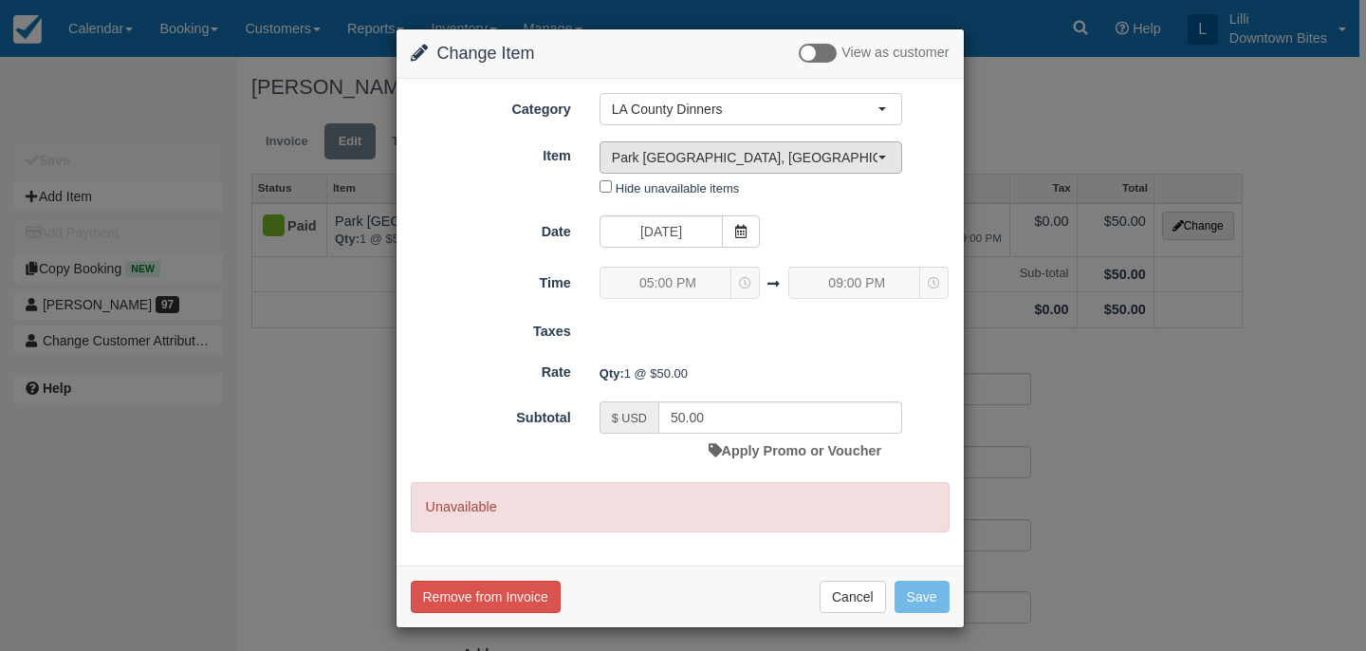
click at [728, 157] on span "Park La Brea, Los Angeles - Dinner" at bounding box center [745, 157] width 266 height 19
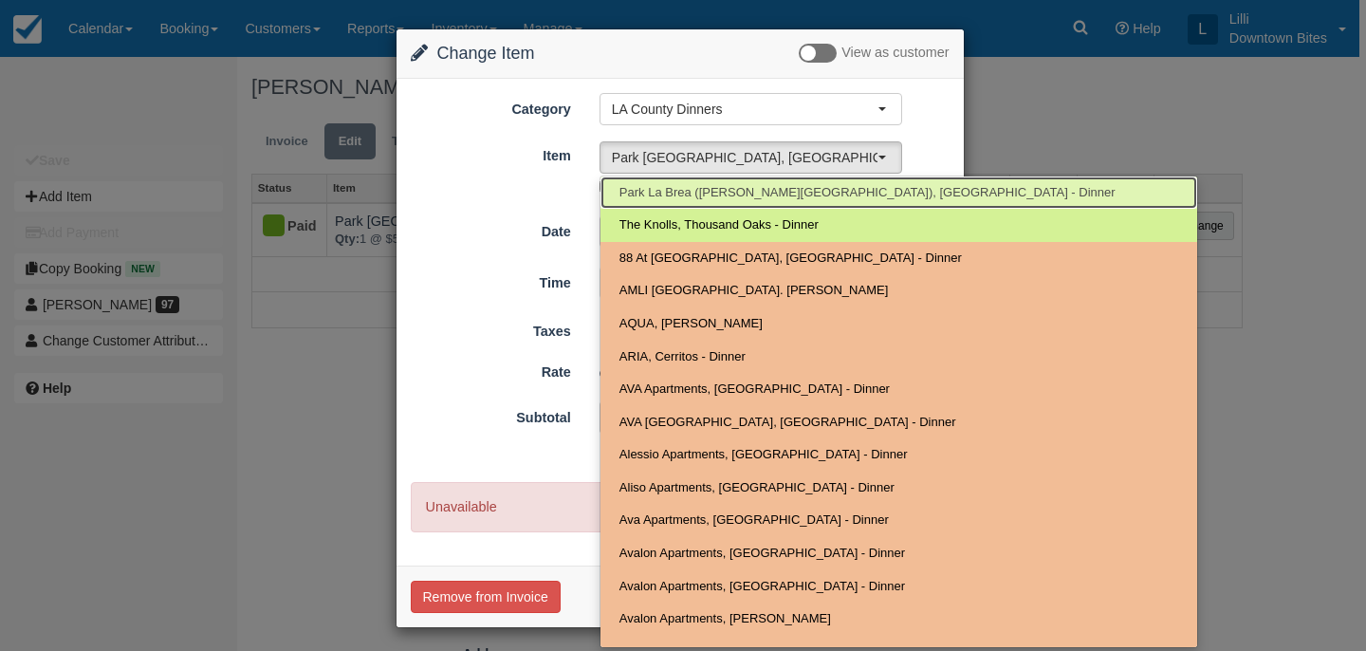
click at [730, 191] on span "Park La Brea ([PERSON_NAME][GEOGRAPHIC_DATA]), [GEOGRAPHIC_DATA] - Dinner" at bounding box center [867, 193] width 496 height 18
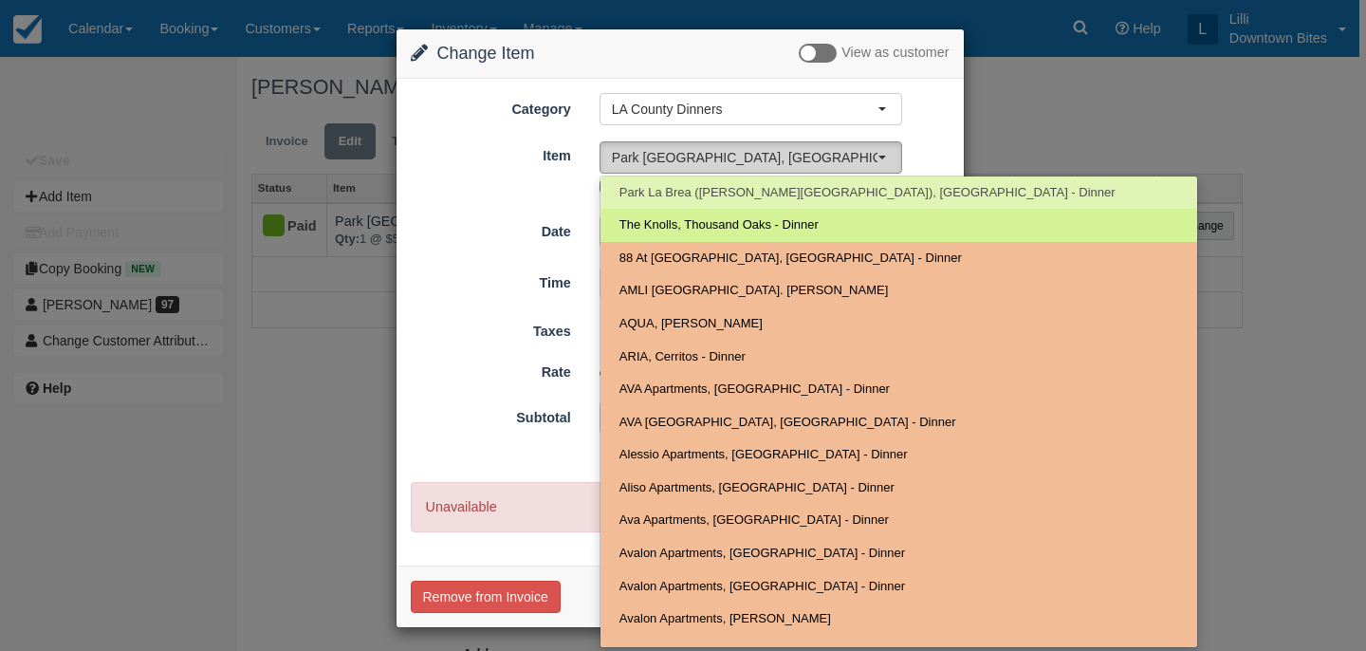
select select "783"
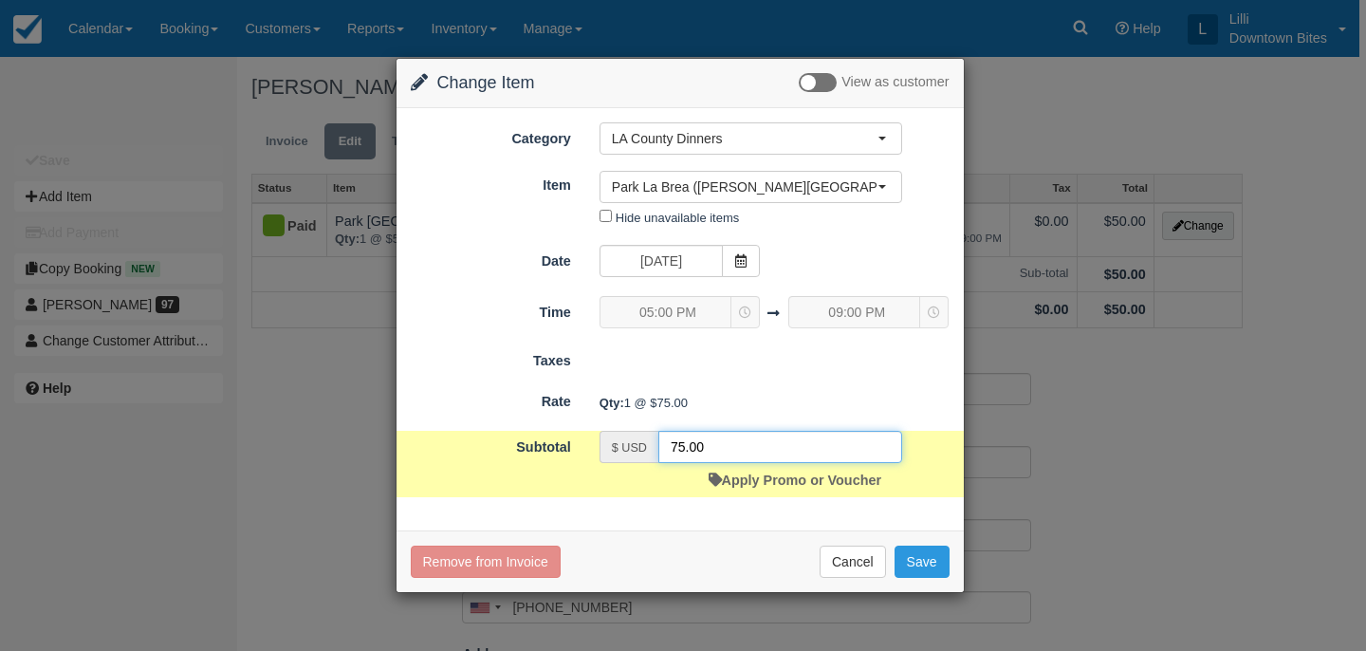
click at [682, 447] on input "75.00" at bounding box center [780, 447] width 244 height 32
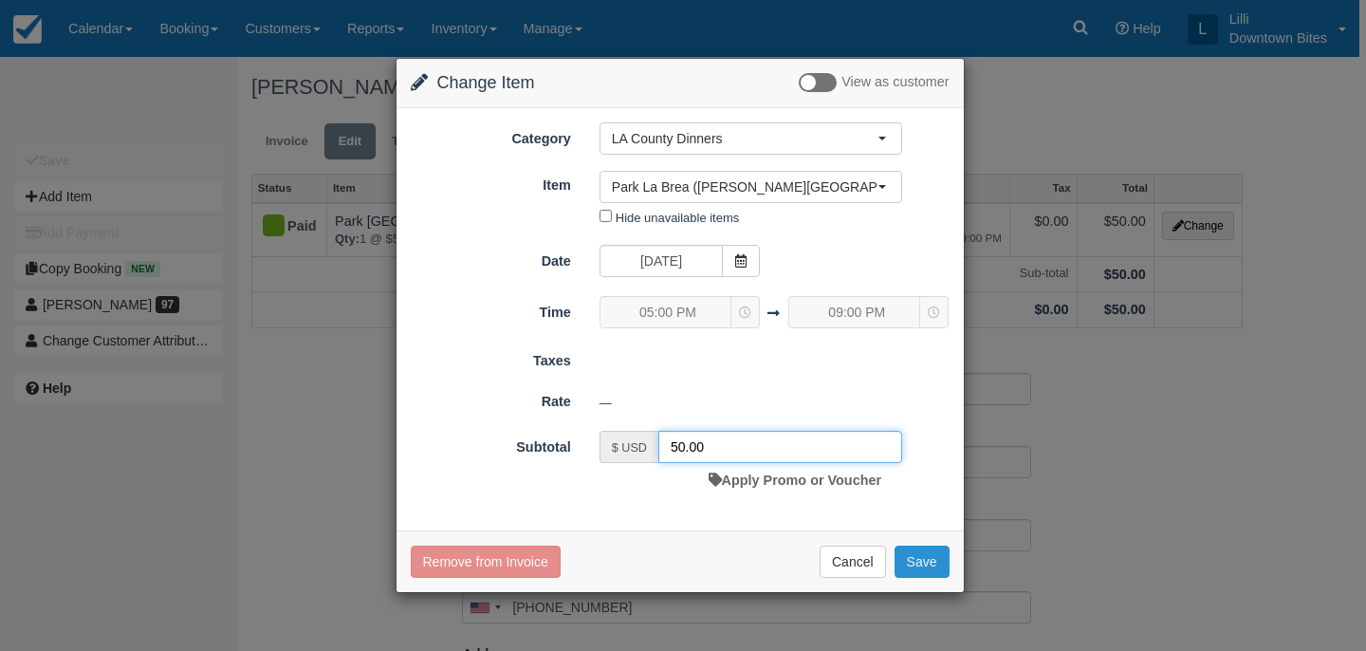
type input "50.00"
click at [935, 554] on button "Save" at bounding box center [922, 562] width 55 height 32
checkbox input "false"
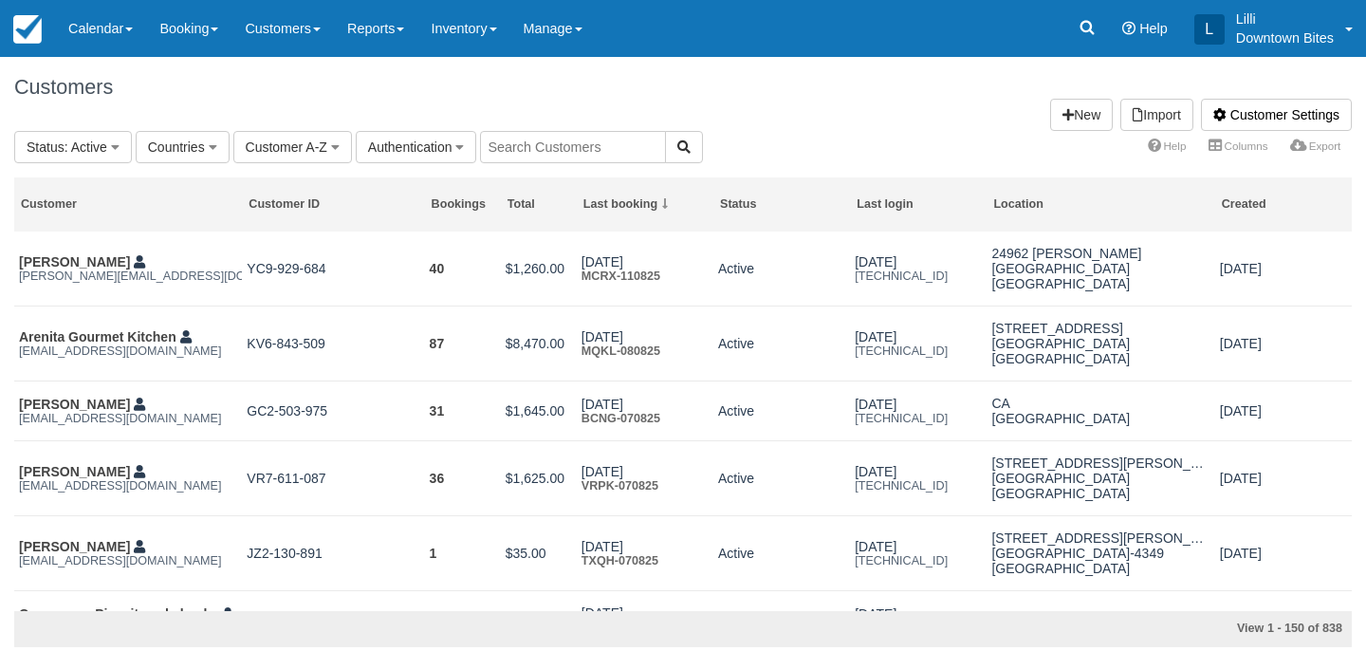
click at [511, 149] on input "text" at bounding box center [573, 147] width 186 height 32
type input "lilli"
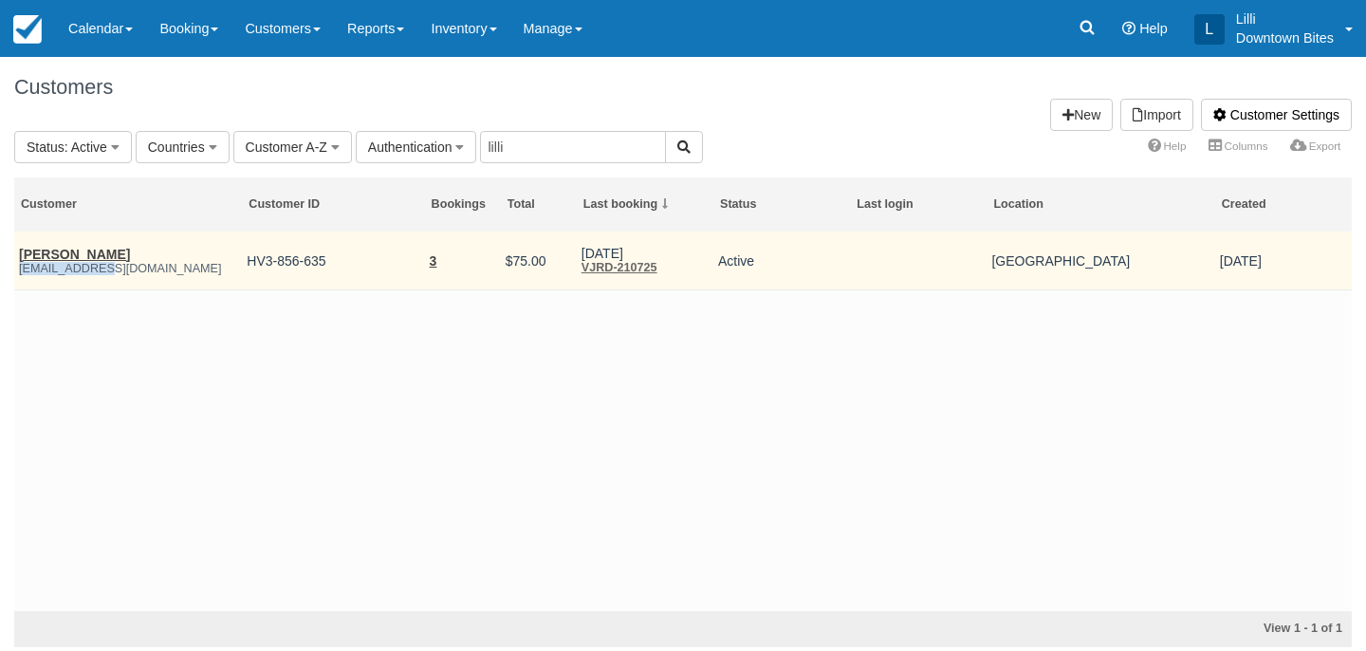
click at [92, 262] on em "lilli@downtowbites.com" at bounding box center [128, 268] width 218 height 13
click at [104, 255] on link "James Mcintosh" at bounding box center [74, 254] width 111 height 15
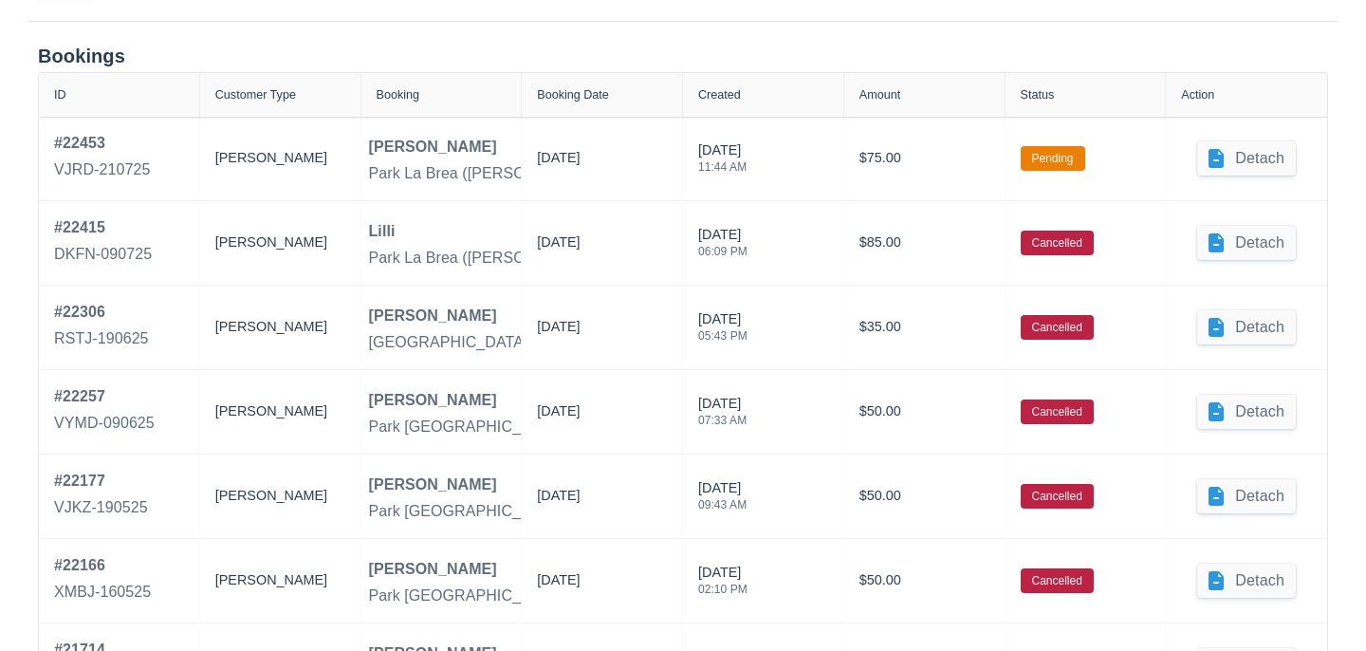
scroll to position [898, 0]
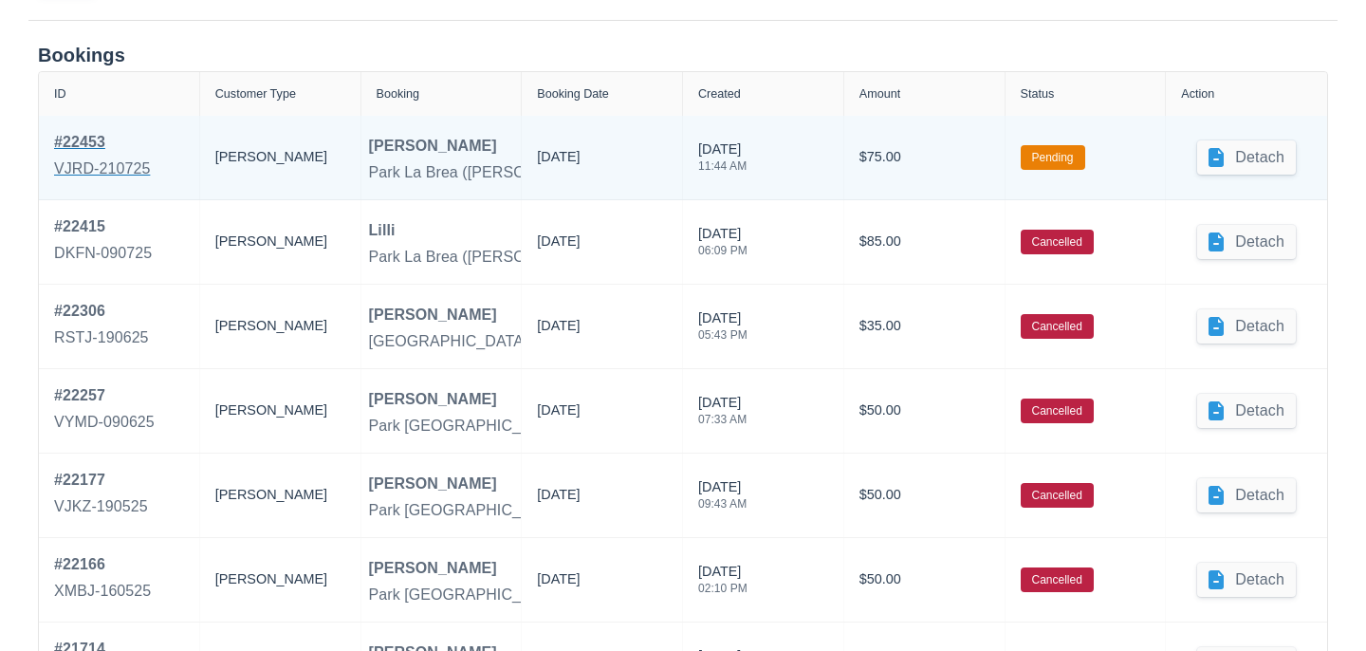
click at [107, 168] on div "VJRD-210725" at bounding box center [102, 168] width 96 height 23
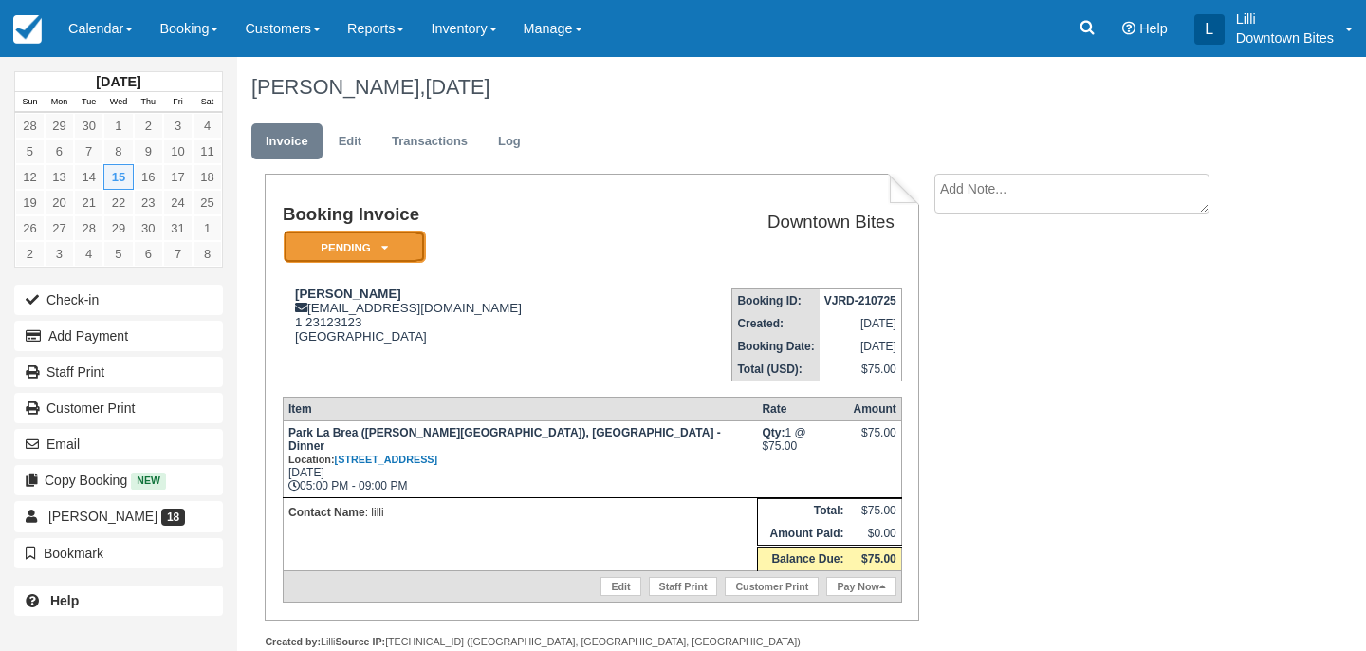
click at [407, 249] on em "Pending" at bounding box center [355, 247] width 142 height 33
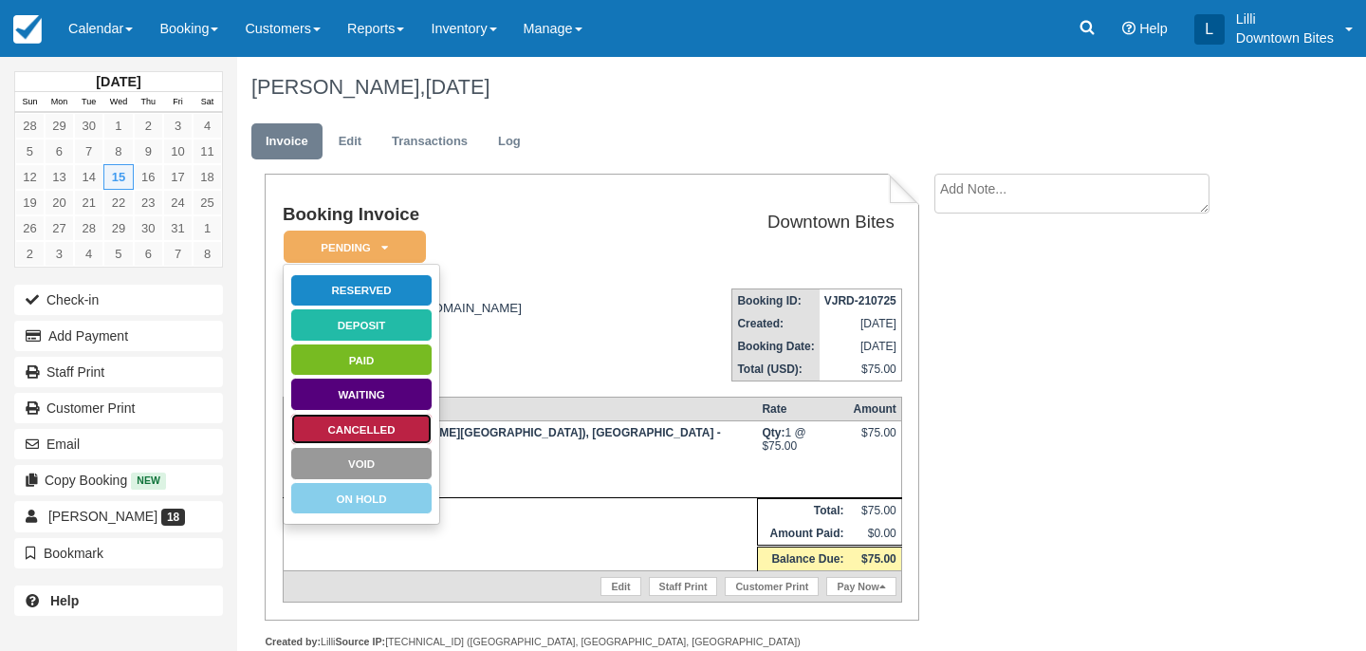
click at [402, 432] on link "Cancelled" at bounding box center [361, 429] width 142 height 33
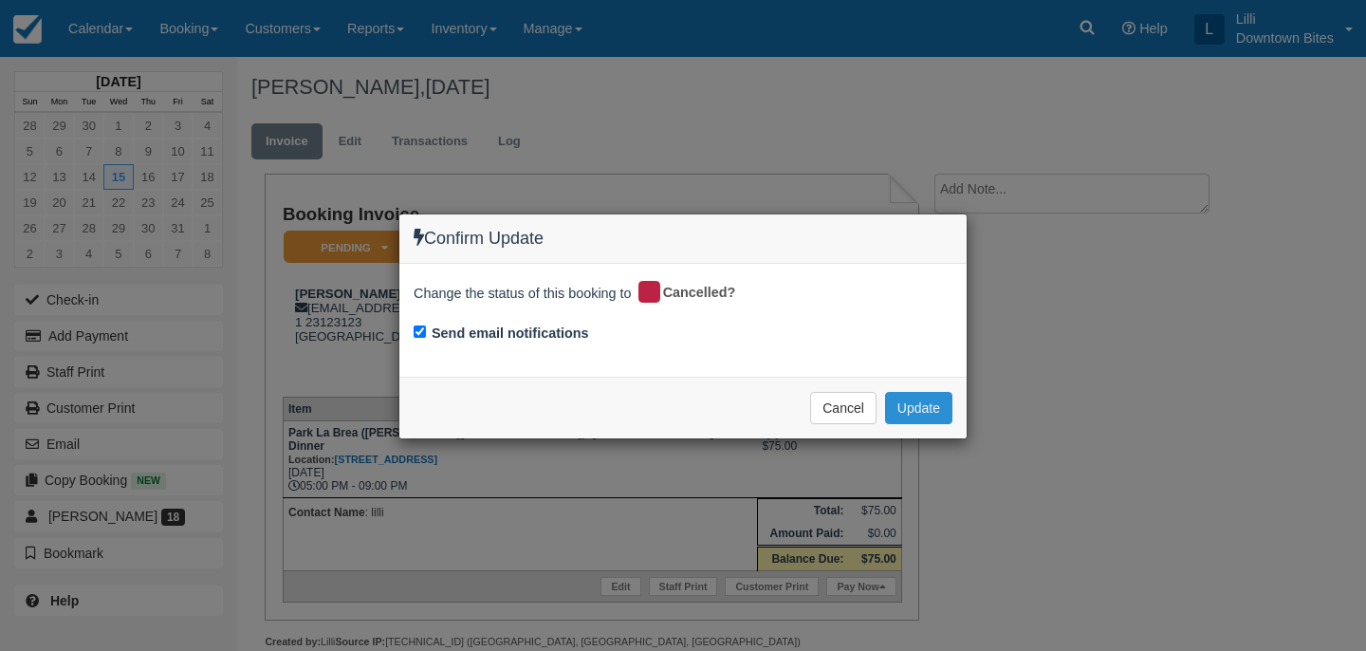
click at [916, 409] on button "Update" at bounding box center [918, 408] width 67 height 32
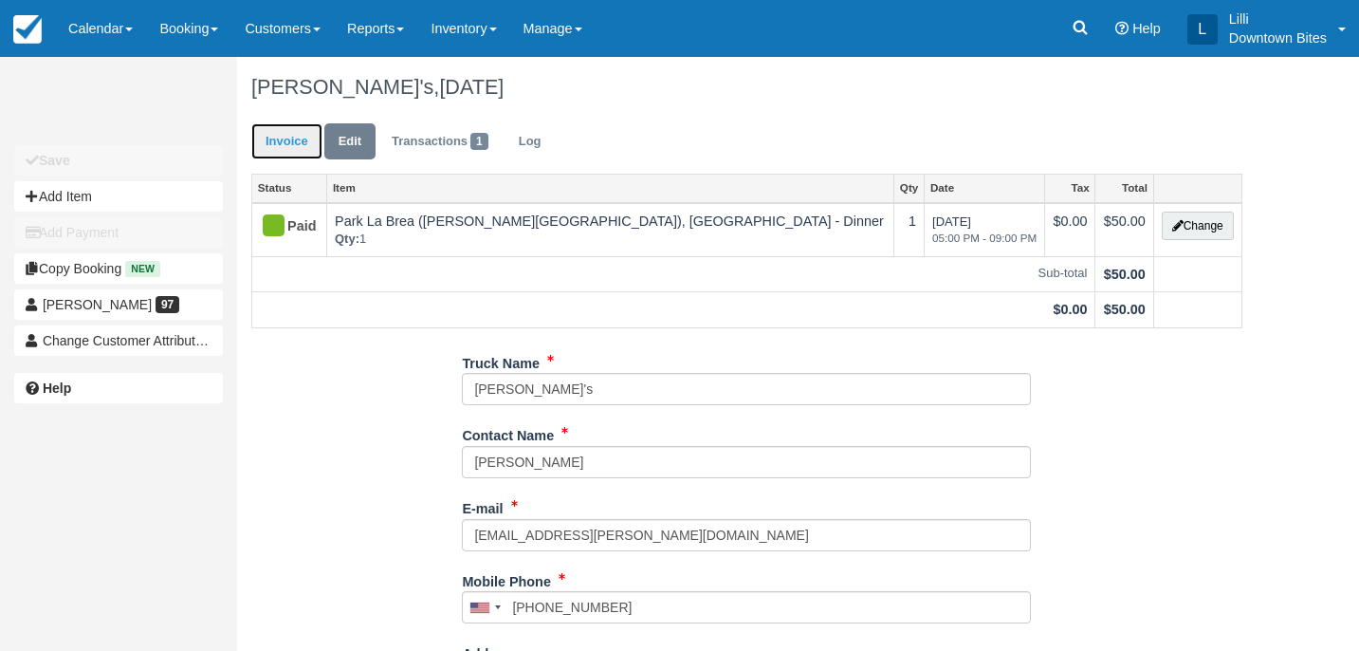
click at [287, 138] on link "Invoice" at bounding box center [286, 141] width 71 height 37
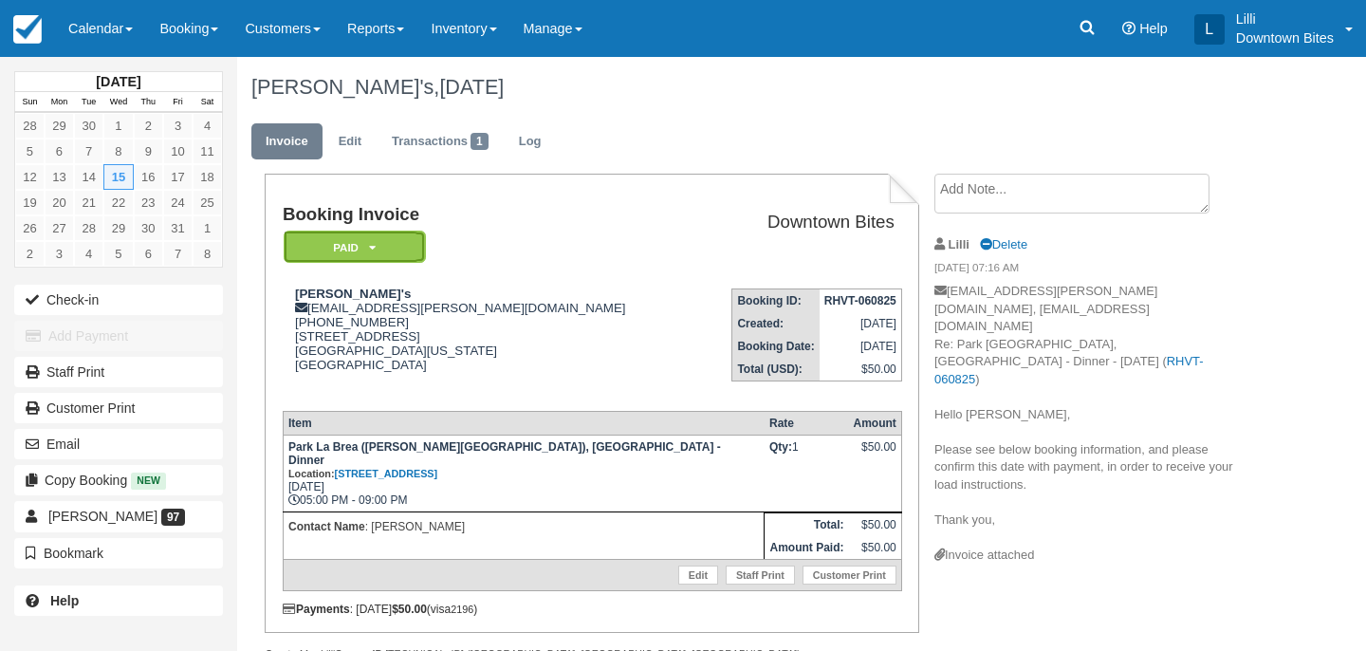
click at [409, 251] on em "Paid" at bounding box center [355, 247] width 142 height 33
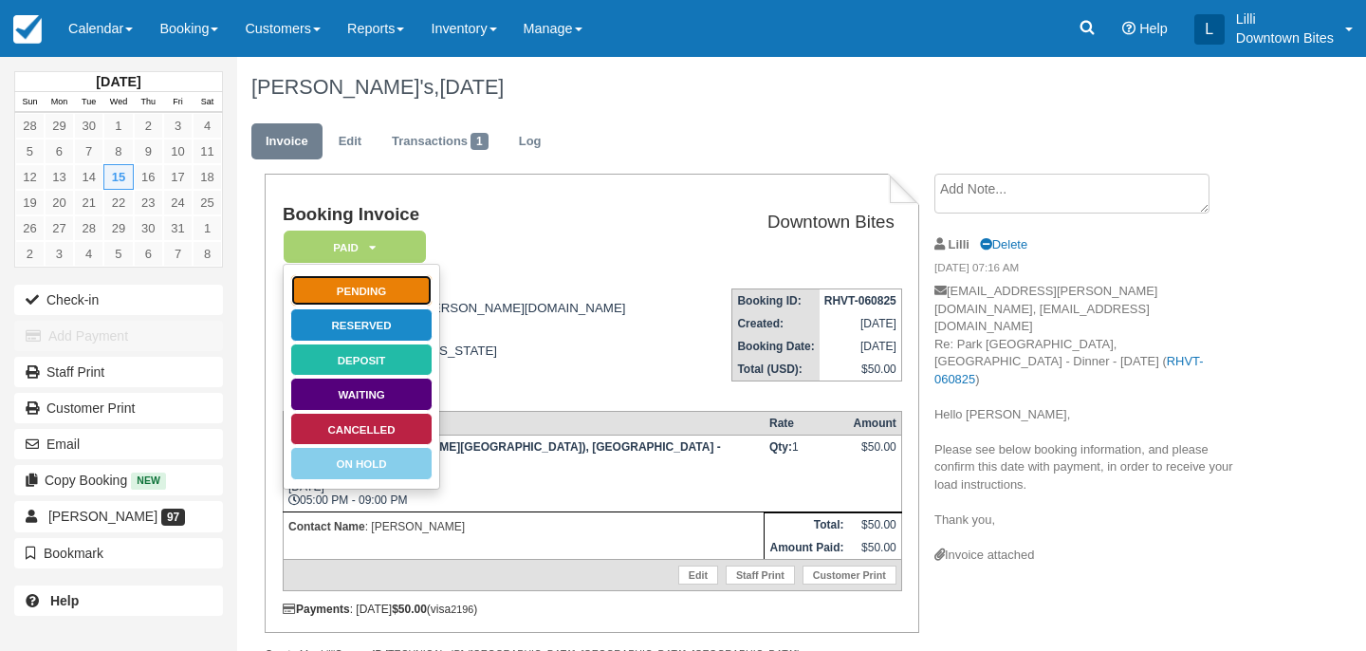
click at [406, 298] on link "Pending" at bounding box center [361, 290] width 142 height 33
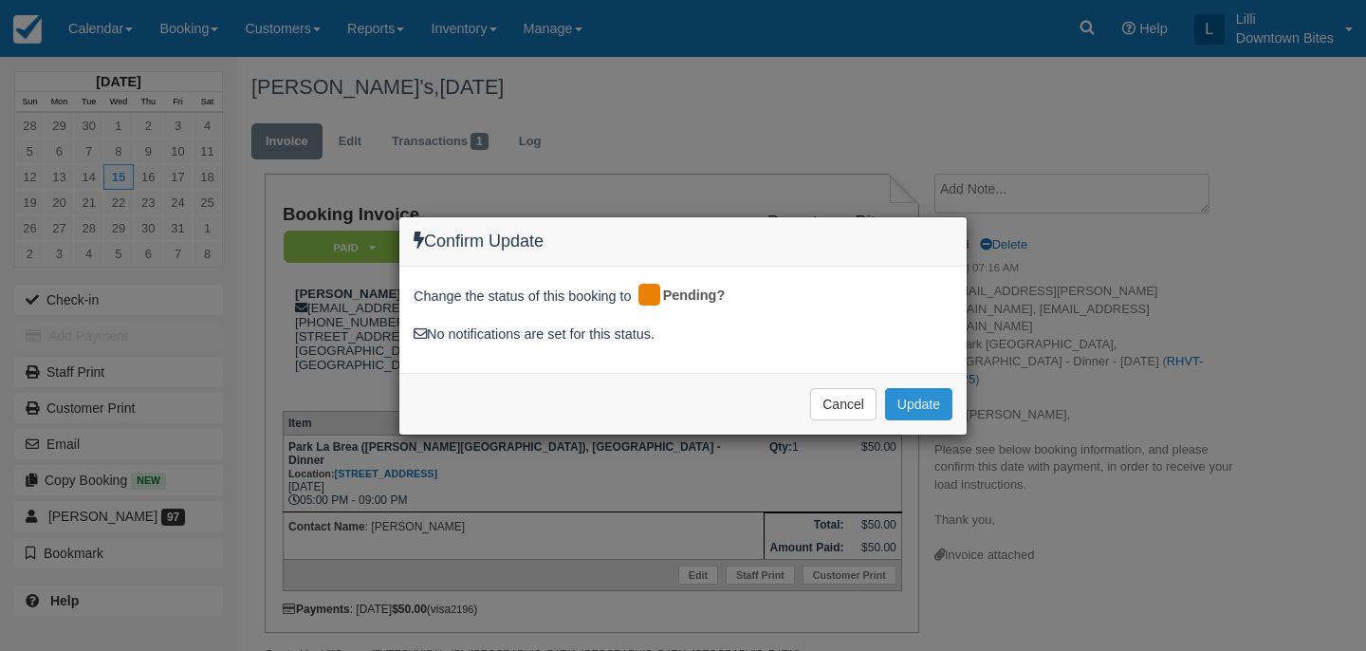
click at [933, 403] on button "Update" at bounding box center [918, 404] width 67 height 32
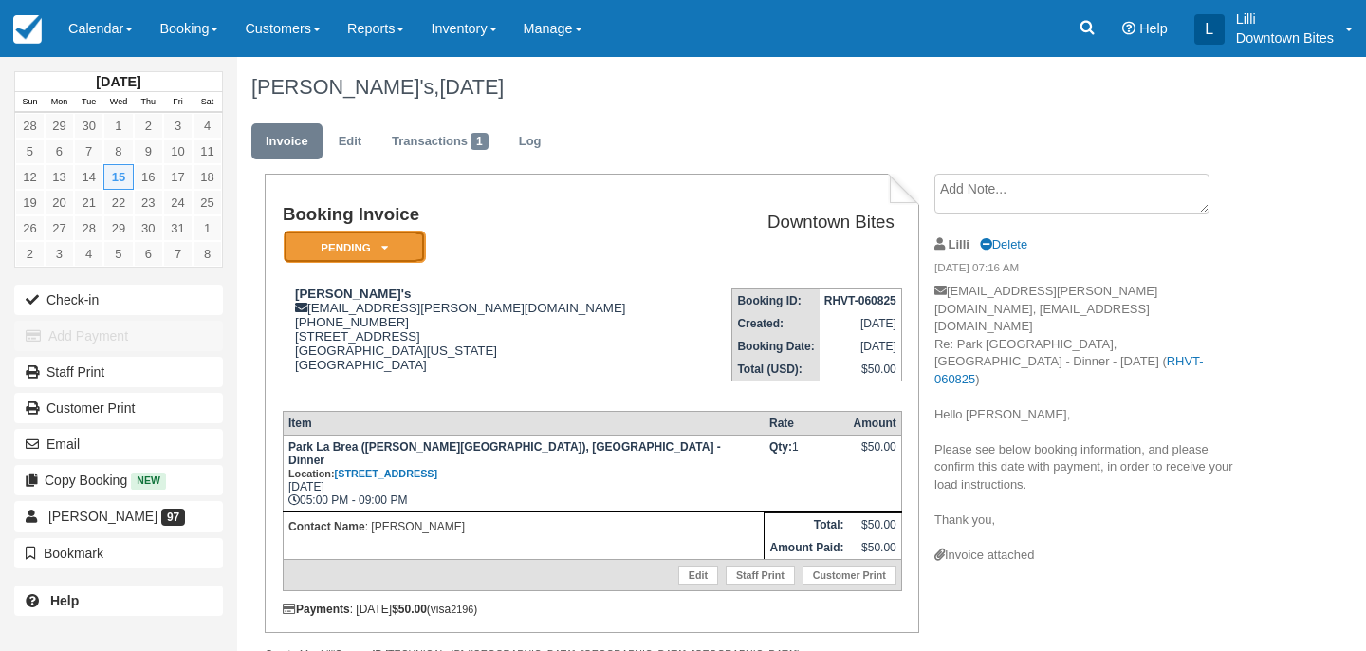
click at [401, 236] on em "Pending" at bounding box center [355, 247] width 142 height 33
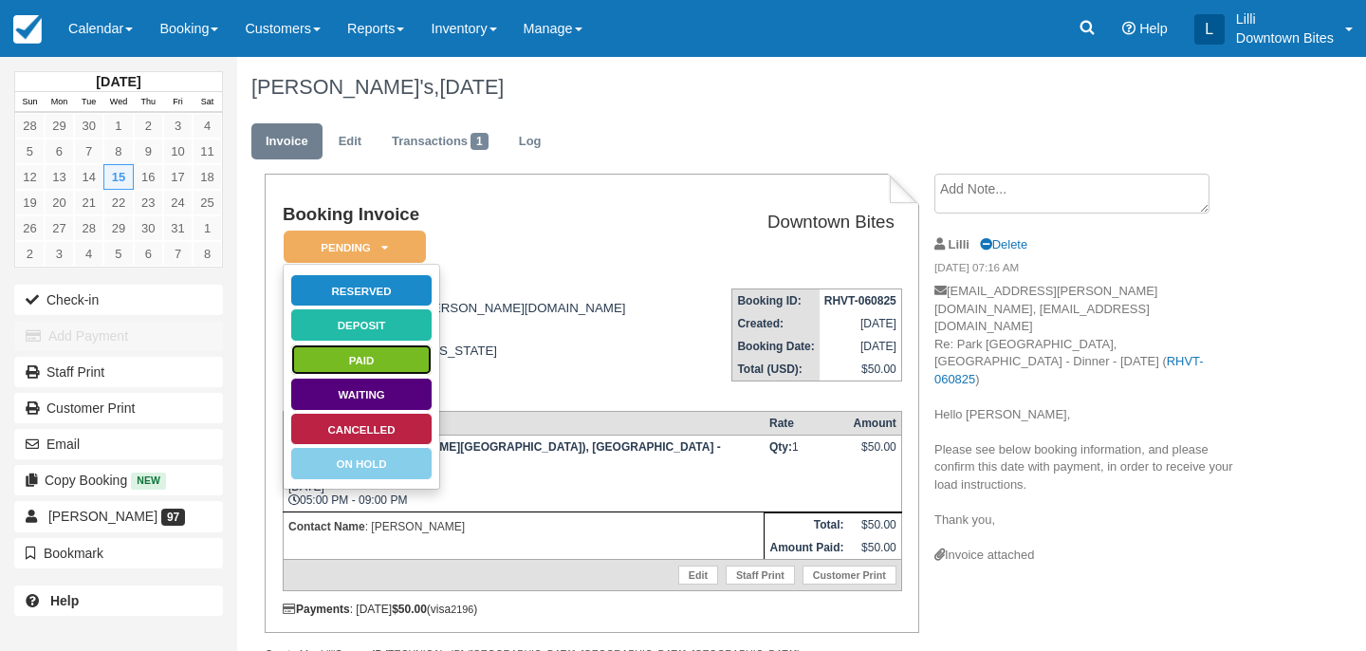
click at [404, 364] on link "Paid" at bounding box center [361, 359] width 142 height 33
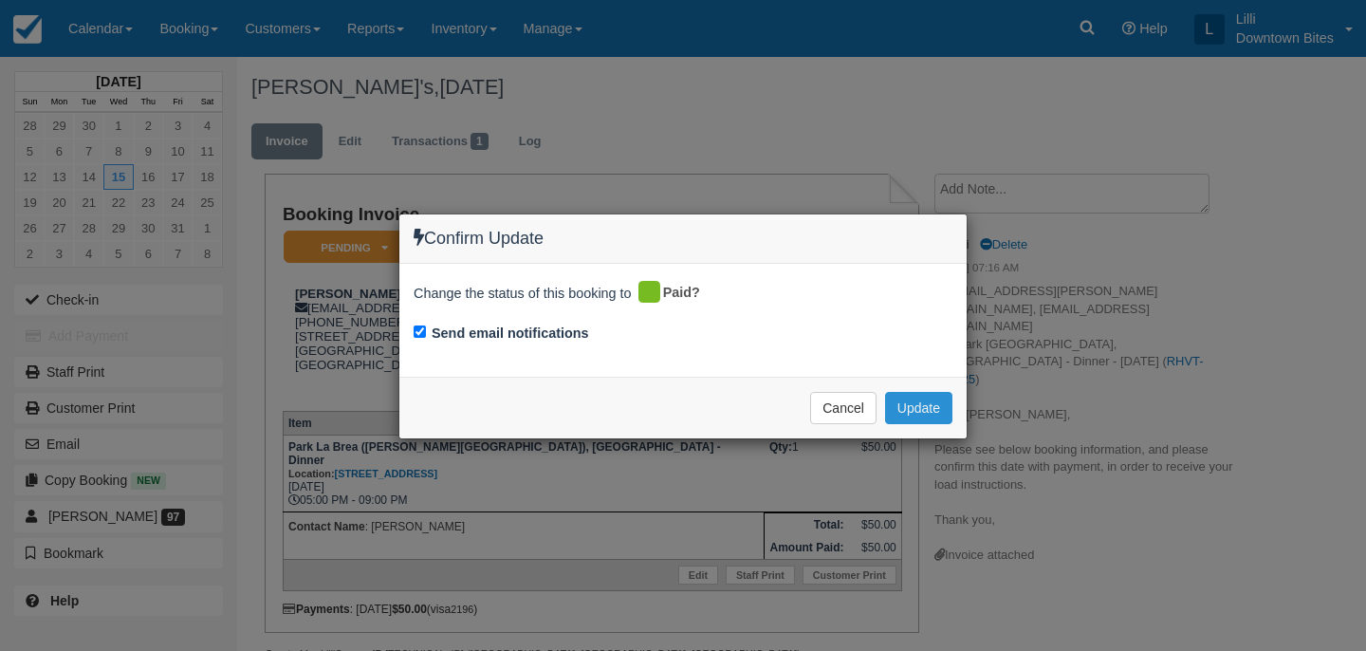
click at [930, 413] on button "Update" at bounding box center [918, 408] width 67 height 32
